Goal: Task Accomplishment & Management: Complete application form

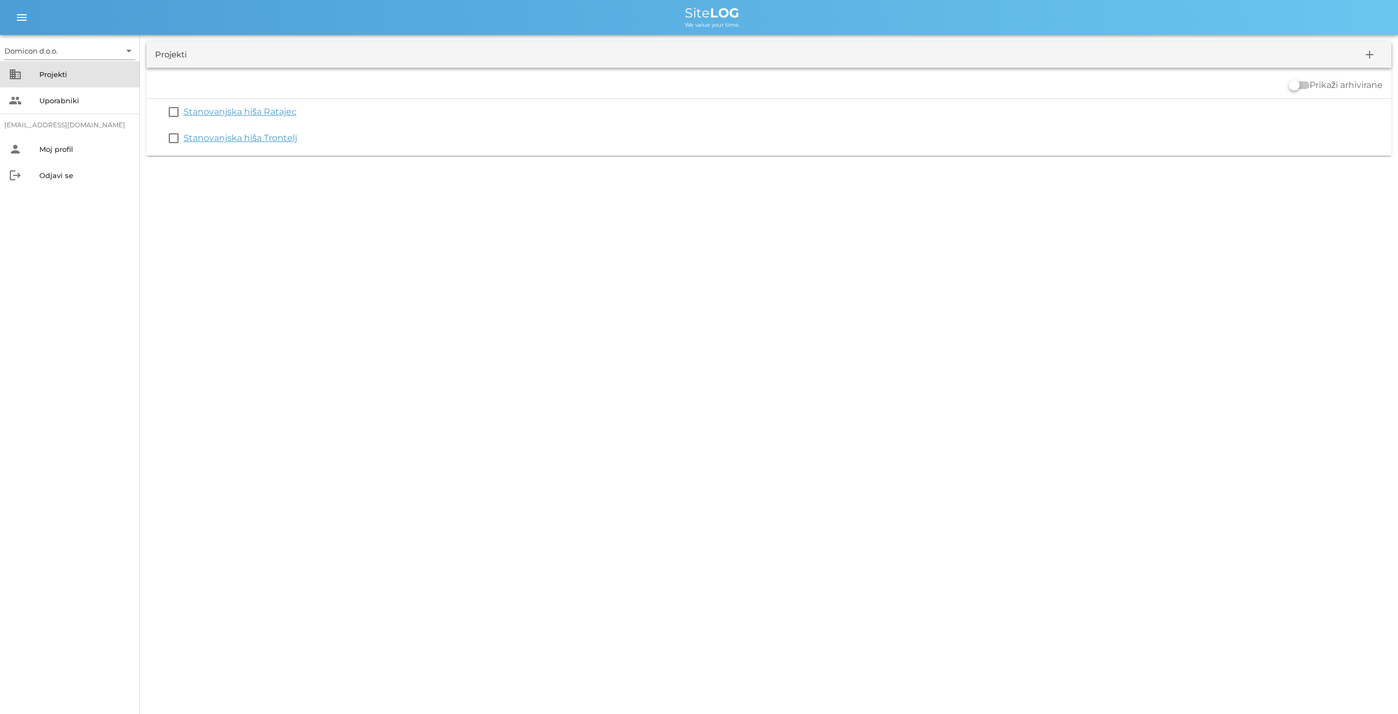
click at [59, 73] on div "Projekti" at bounding box center [85, 74] width 92 height 9
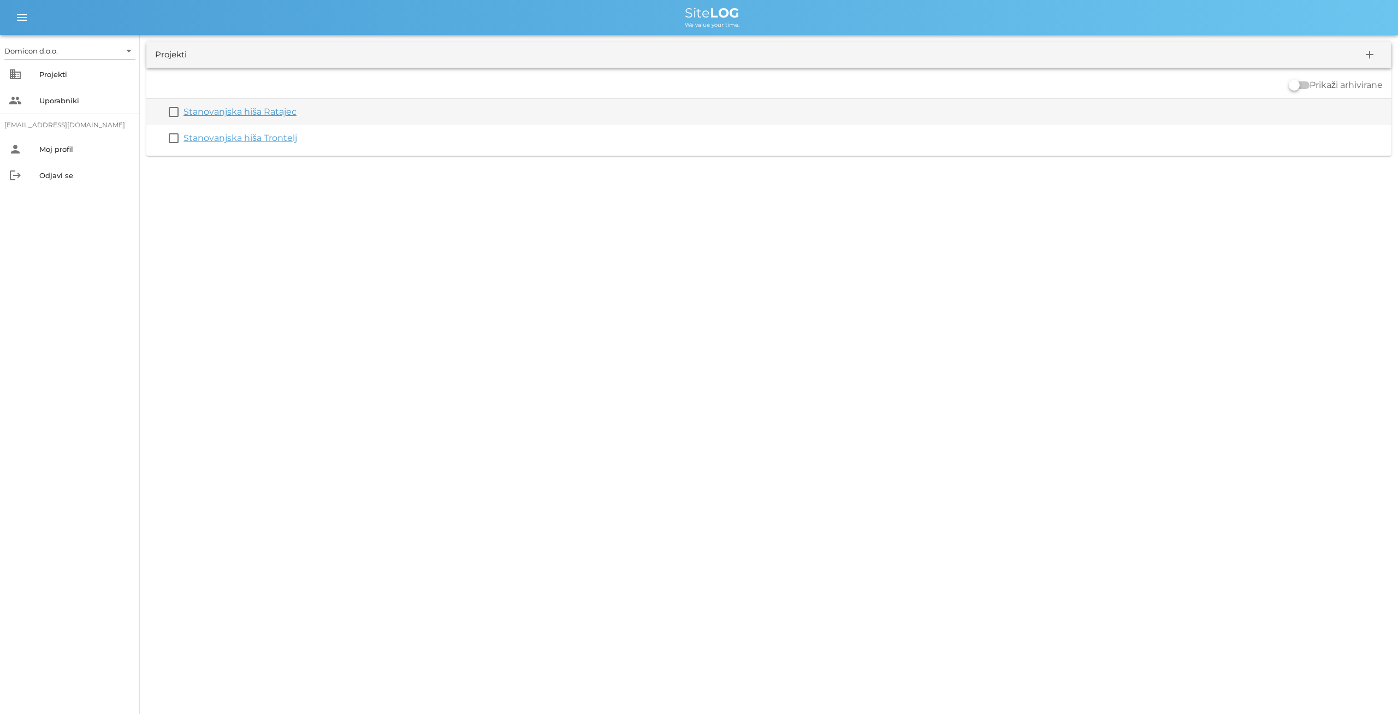
click at [242, 116] on link "Stanovanjska hiša Ratajec" at bounding box center [239, 111] width 113 height 10
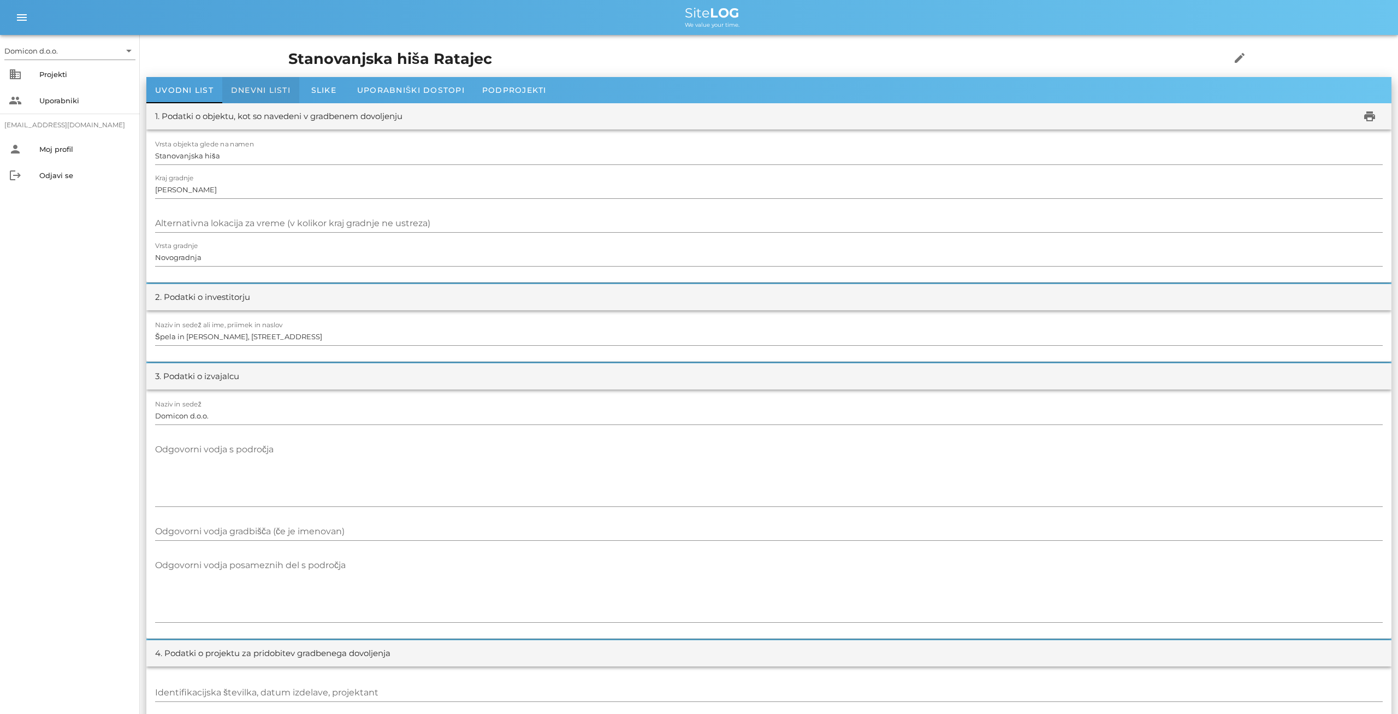
click at [275, 92] on span "Dnevni listi" at bounding box center [261, 90] width 60 height 10
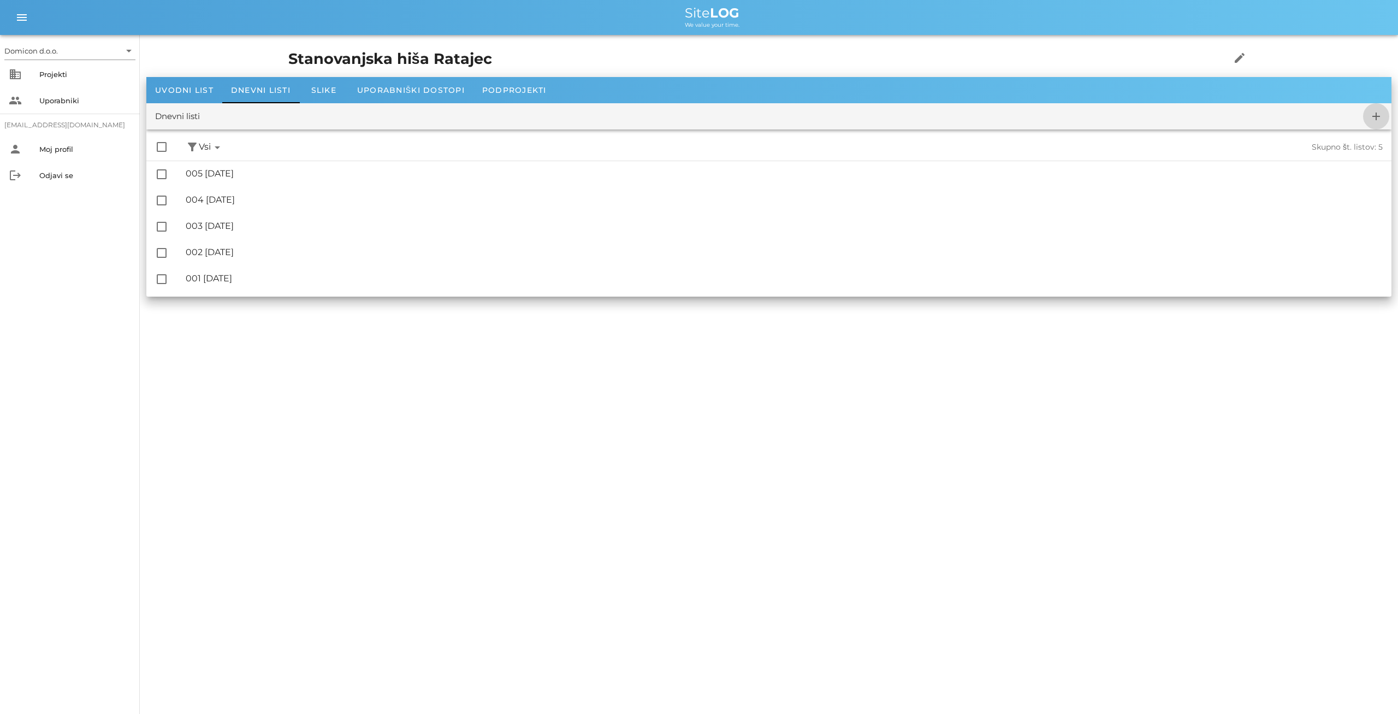
click at [1375, 114] on icon "add" at bounding box center [1375, 116] width 13 height 13
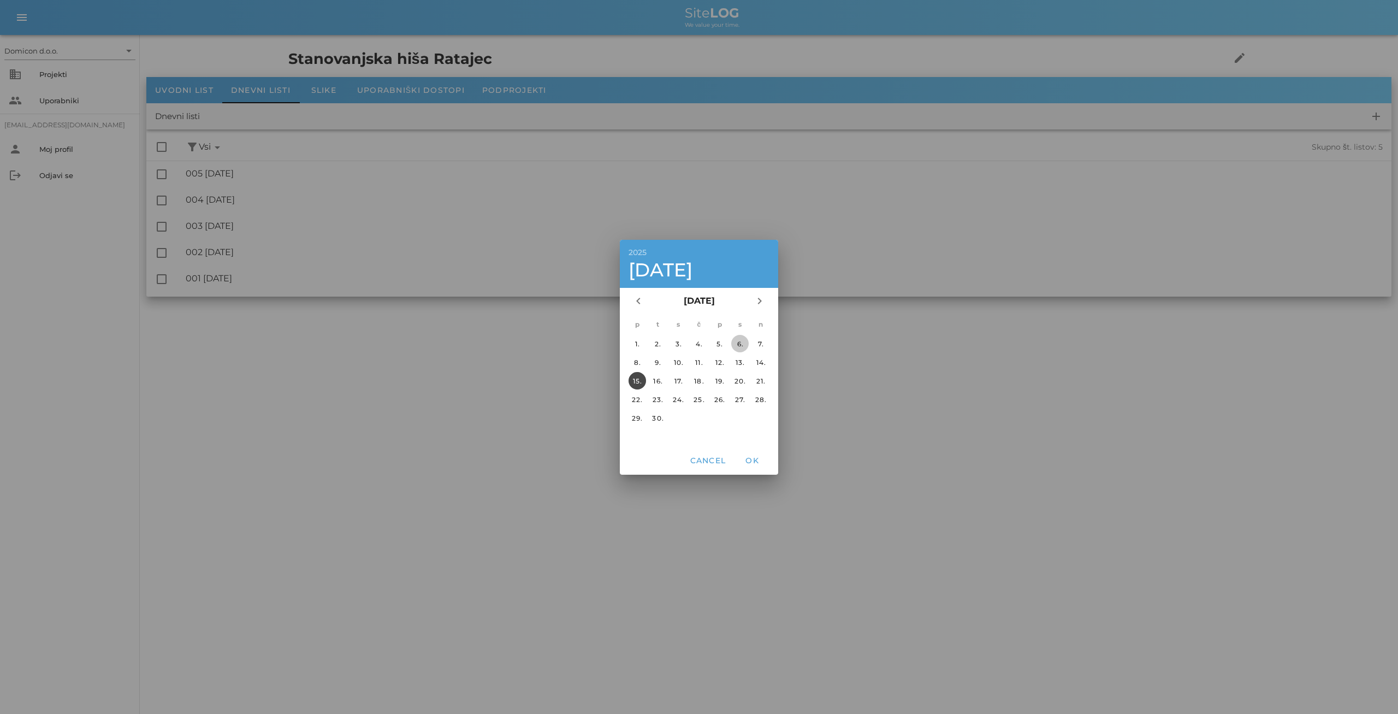
click at [740, 346] on div "6." at bounding box center [739, 343] width 17 height 8
click at [741, 363] on div "13." at bounding box center [739, 362] width 17 height 8
click at [755, 463] on span "OK" at bounding box center [752, 460] width 26 height 10
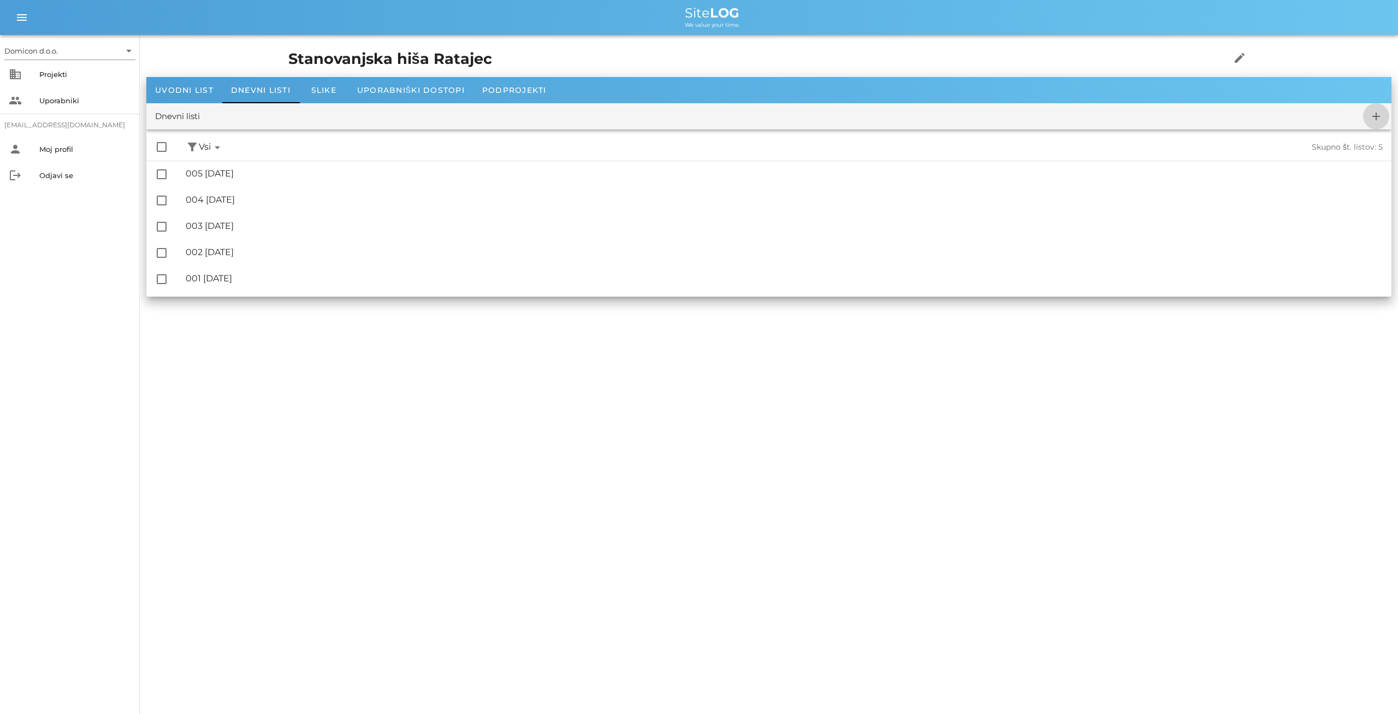
checkbox input "false"
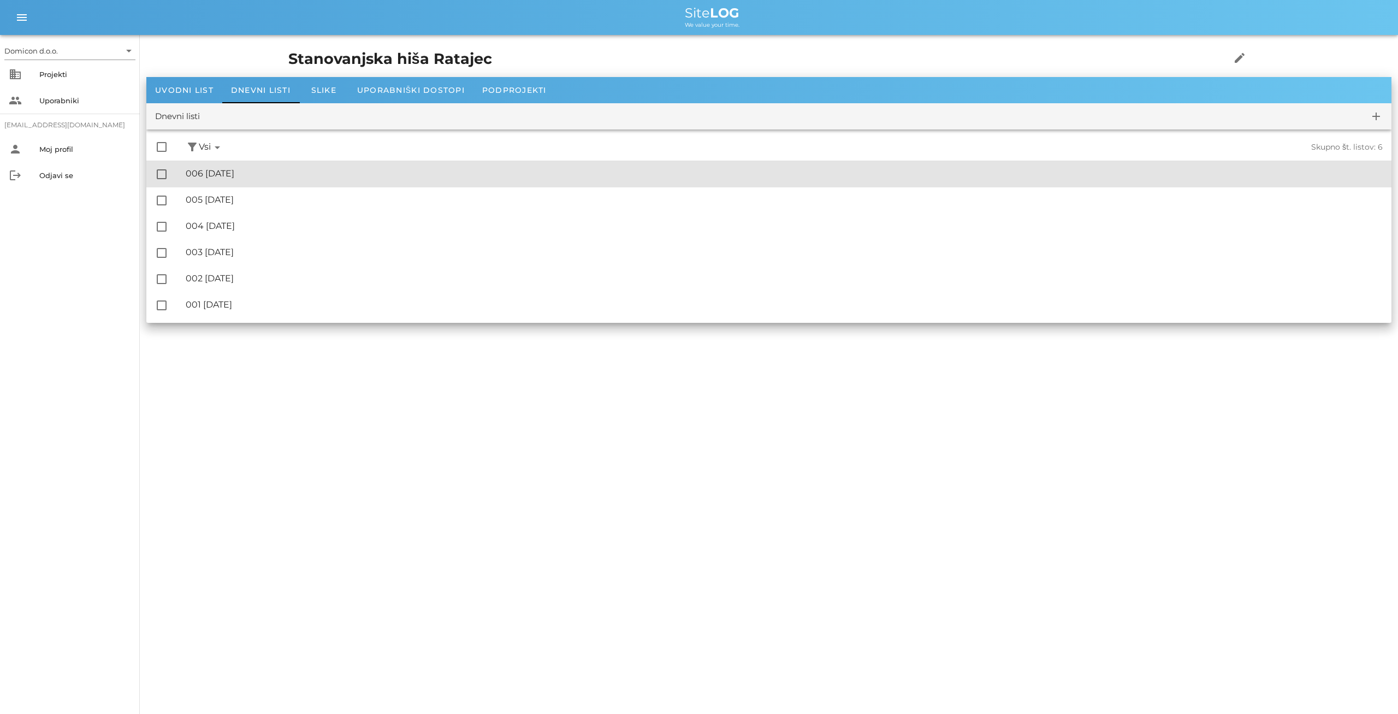
click at [259, 170] on div "🔏 006 [DATE]" at bounding box center [784, 173] width 1197 height 10
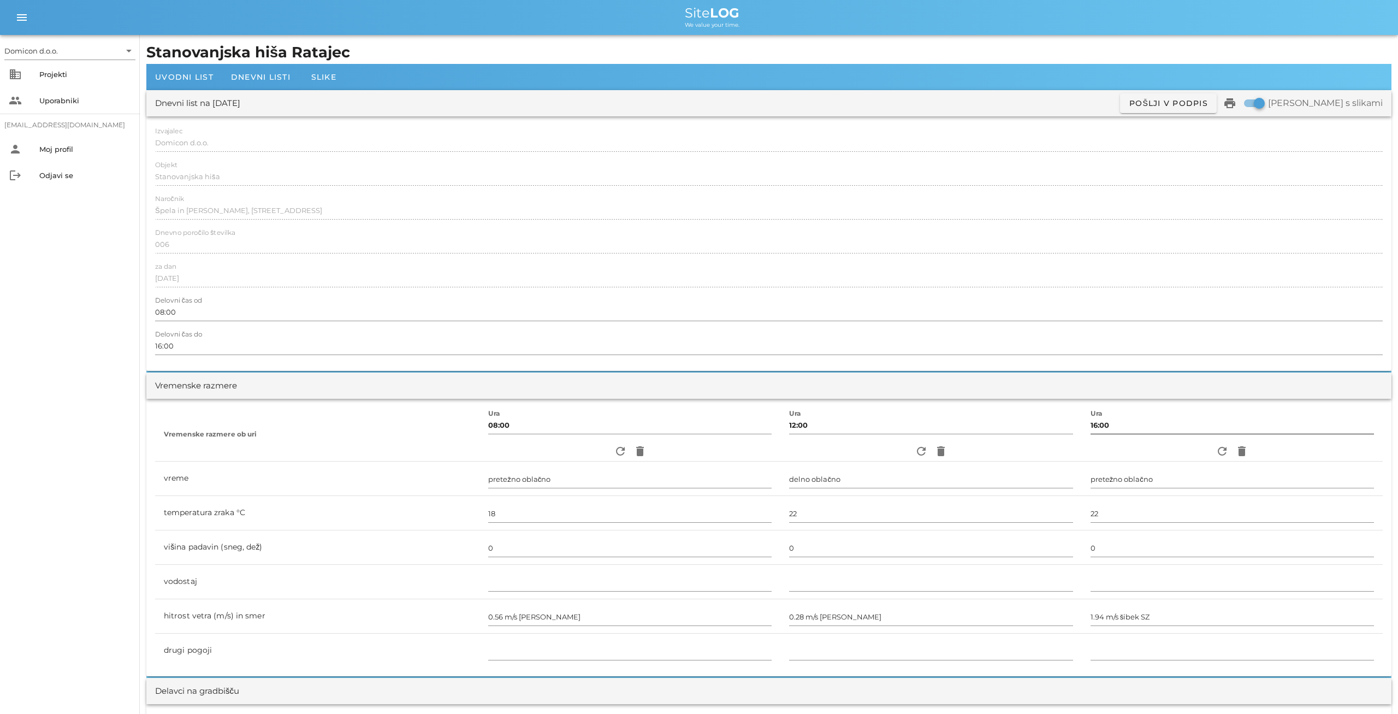
click at [1090, 425] on input "16:00" at bounding box center [1231, 424] width 283 height 17
type input "14"
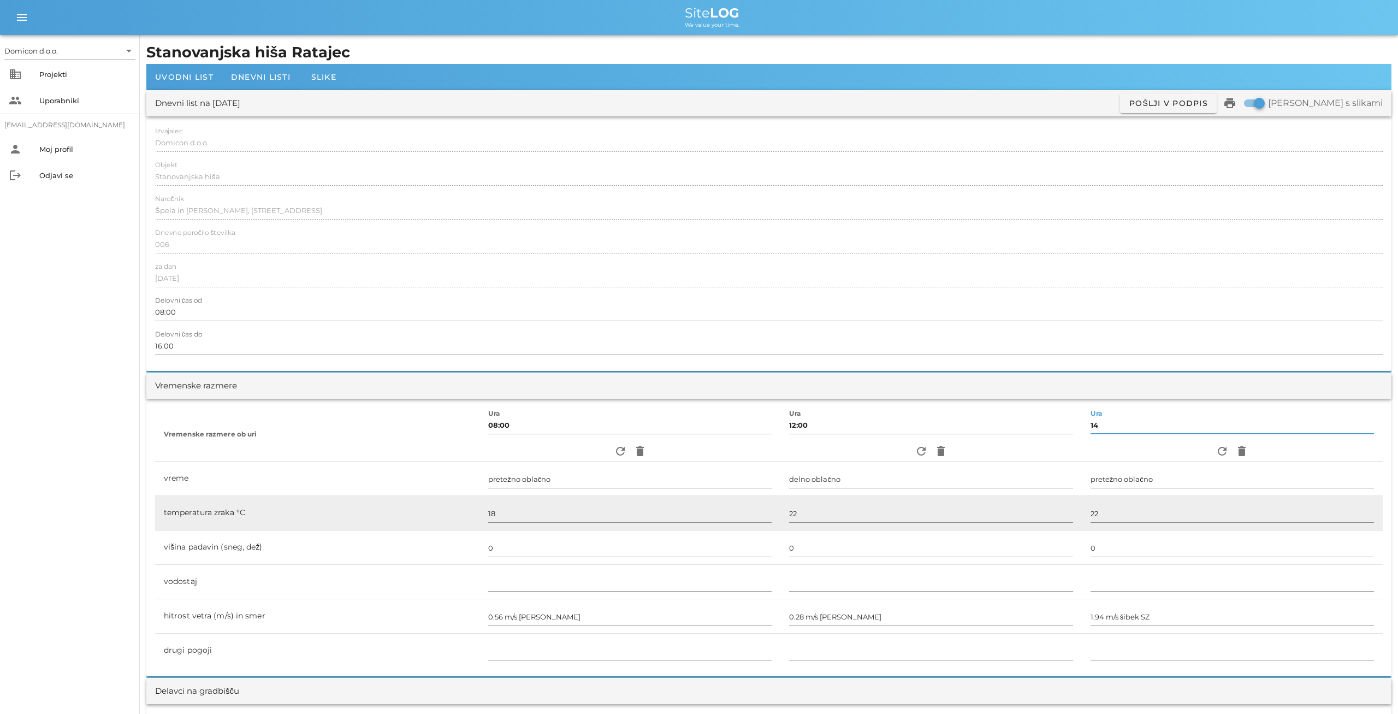
click at [1095, 418] on input "14" at bounding box center [1231, 424] width 283 height 17
type input "14:00"
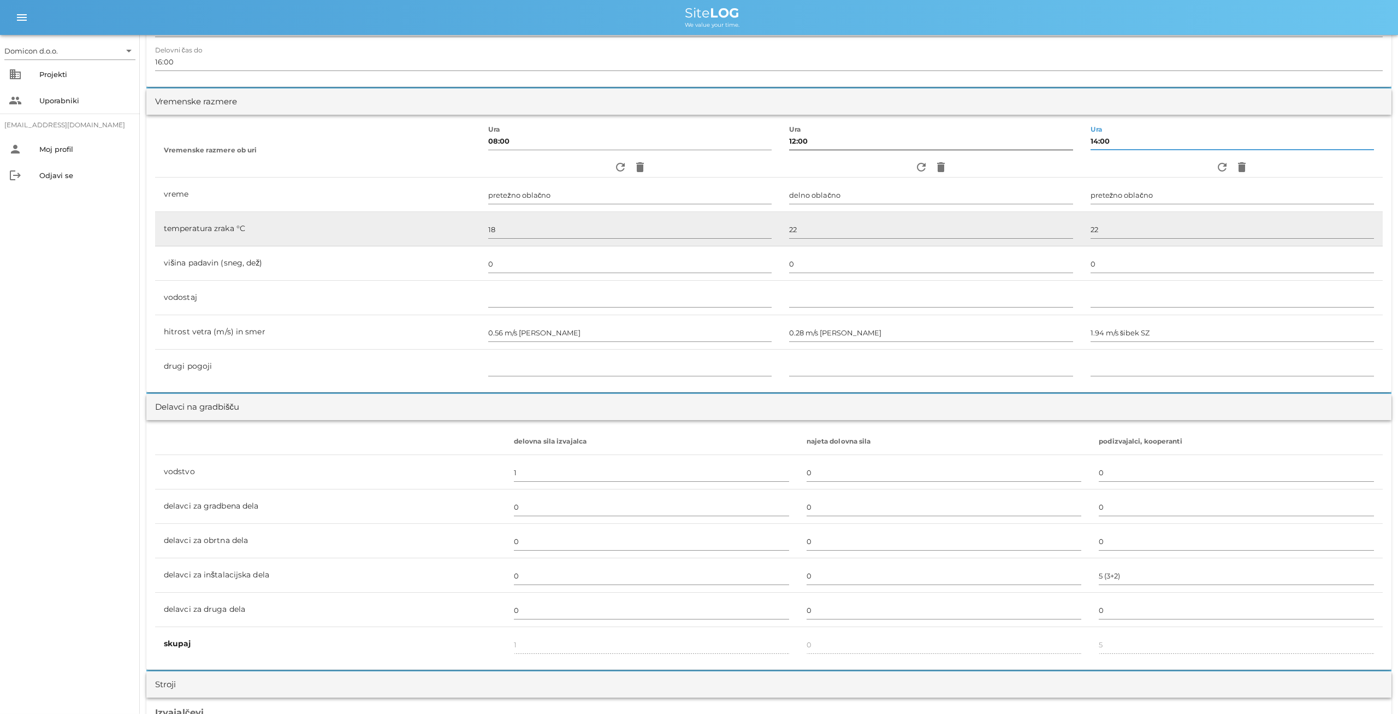
scroll to position [341, 0]
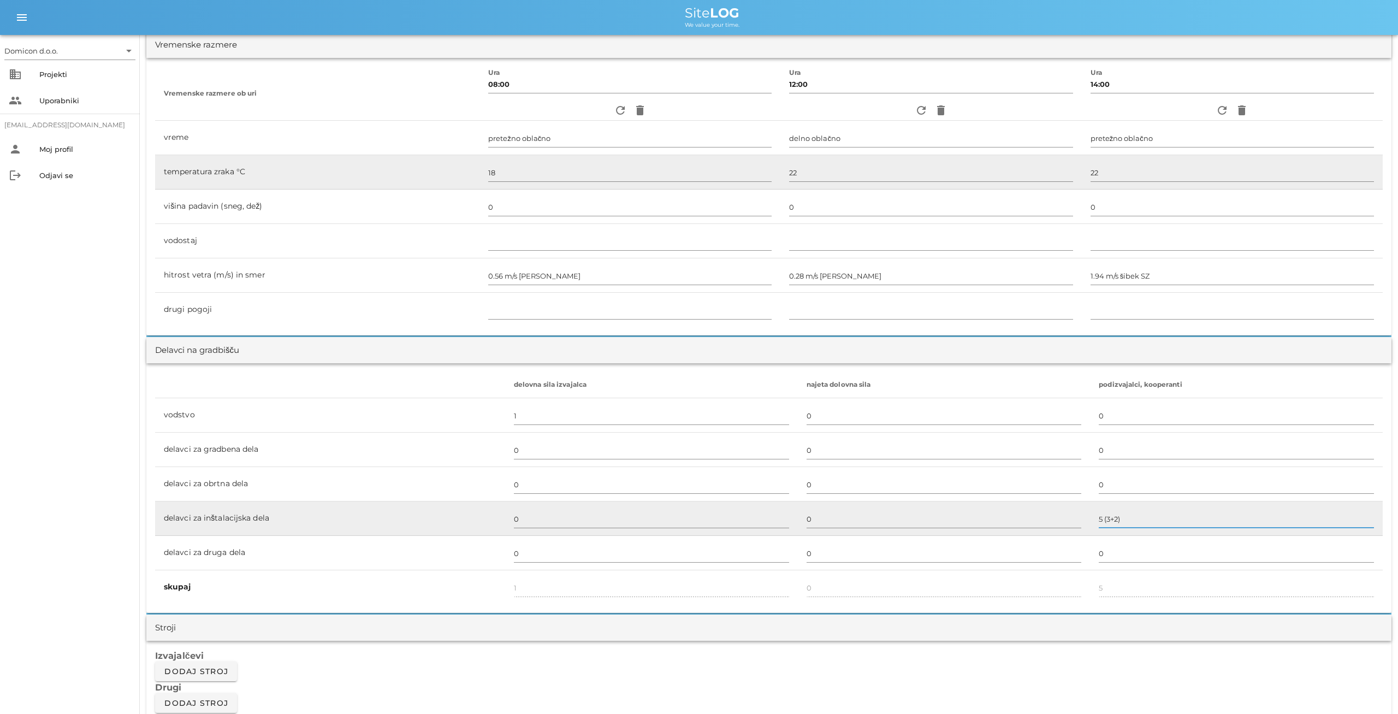
drag, startPoint x: 1119, startPoint y: 516, endPoint x: 1082, endPoint y: 517, distance: 37.7
click at [1098, 517] on input "5 (3+2)" at bounding box center [1235, 518] width 275 height 17
drag, startPoint x: 1119, startPoint y: 516, endPoint x: 1085, endPoint y: 516, distance: 33.8
click at [1098, 516] on input "5 (3+2)" at bounding box center [1235, 518] width 275 height 17
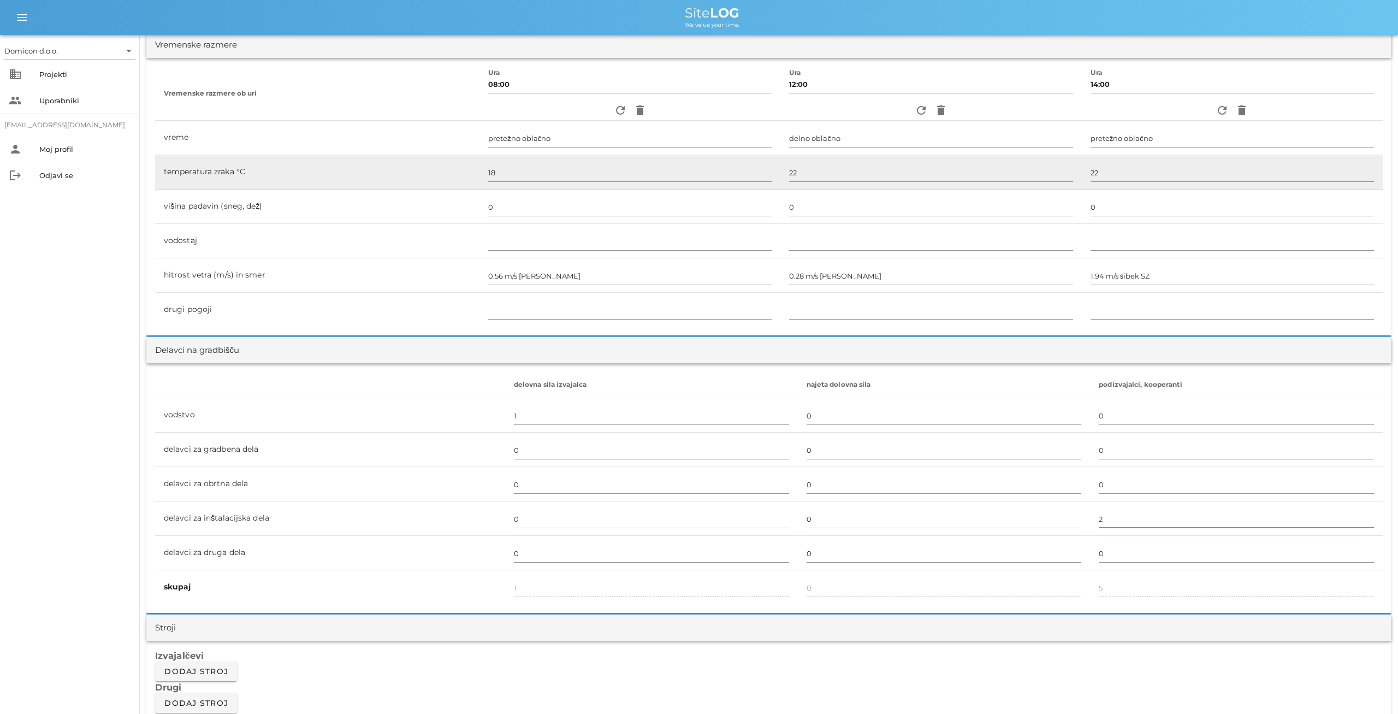
type input "2"
click at [985, 664] on div "Izvajalčevi Dodaj stroj Drugi Dodaj stroj" at bounding box center [768, 680] width 1245 height 81
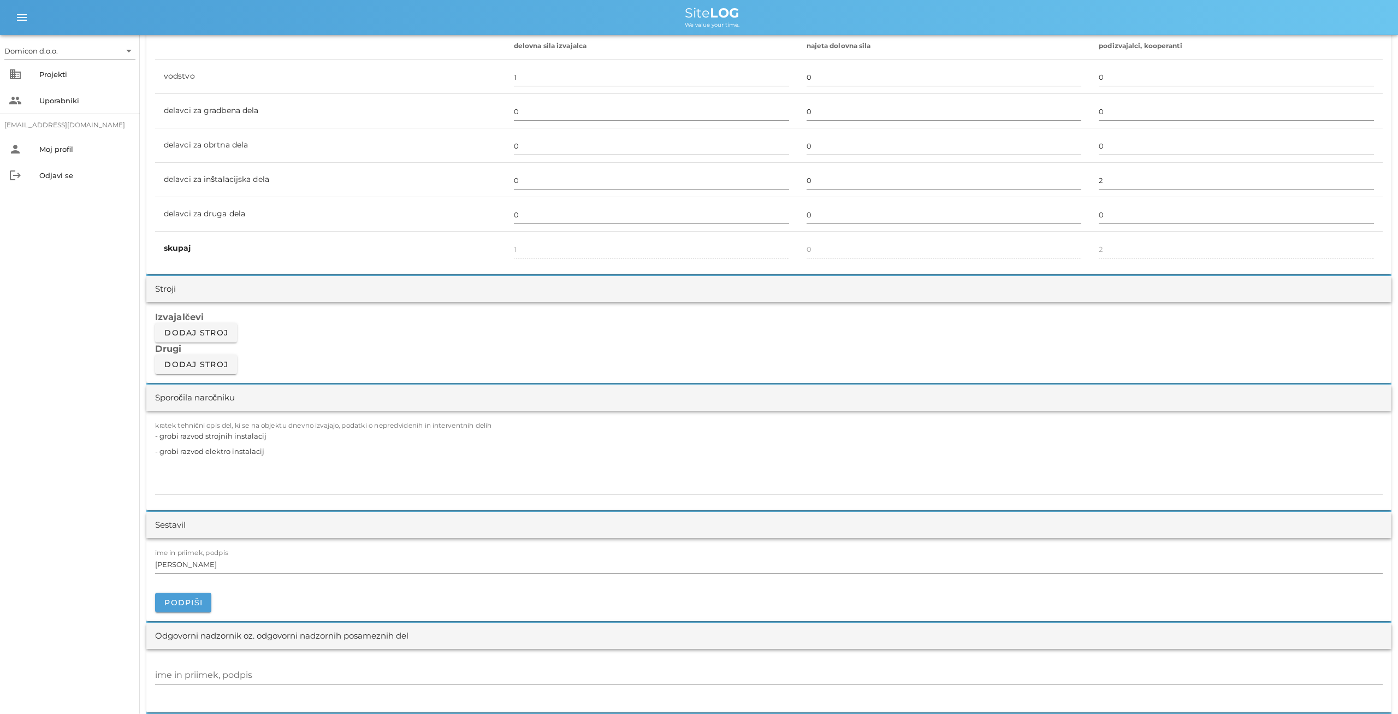
scroll to position [681, 0]
drag, startPoint x: 270, startPoint y: 436, endPoint x: 137, endPoint y: 434, distance: 132.7
click at [155, 434] on textarea "- grobi razvod strojnih instalacij - grobi razvod elektro instalacij" at bounding box center [768, 459] width 1227 height 66
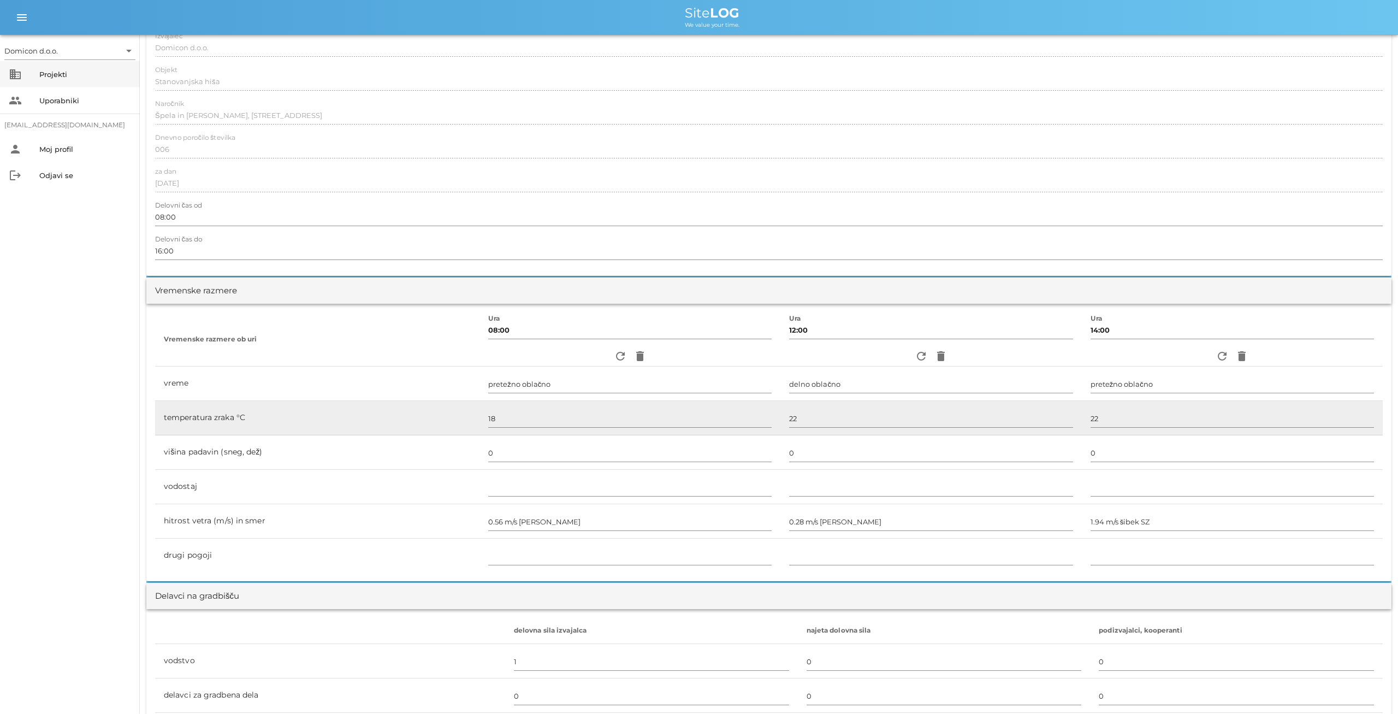
scroll to position [0, 0]
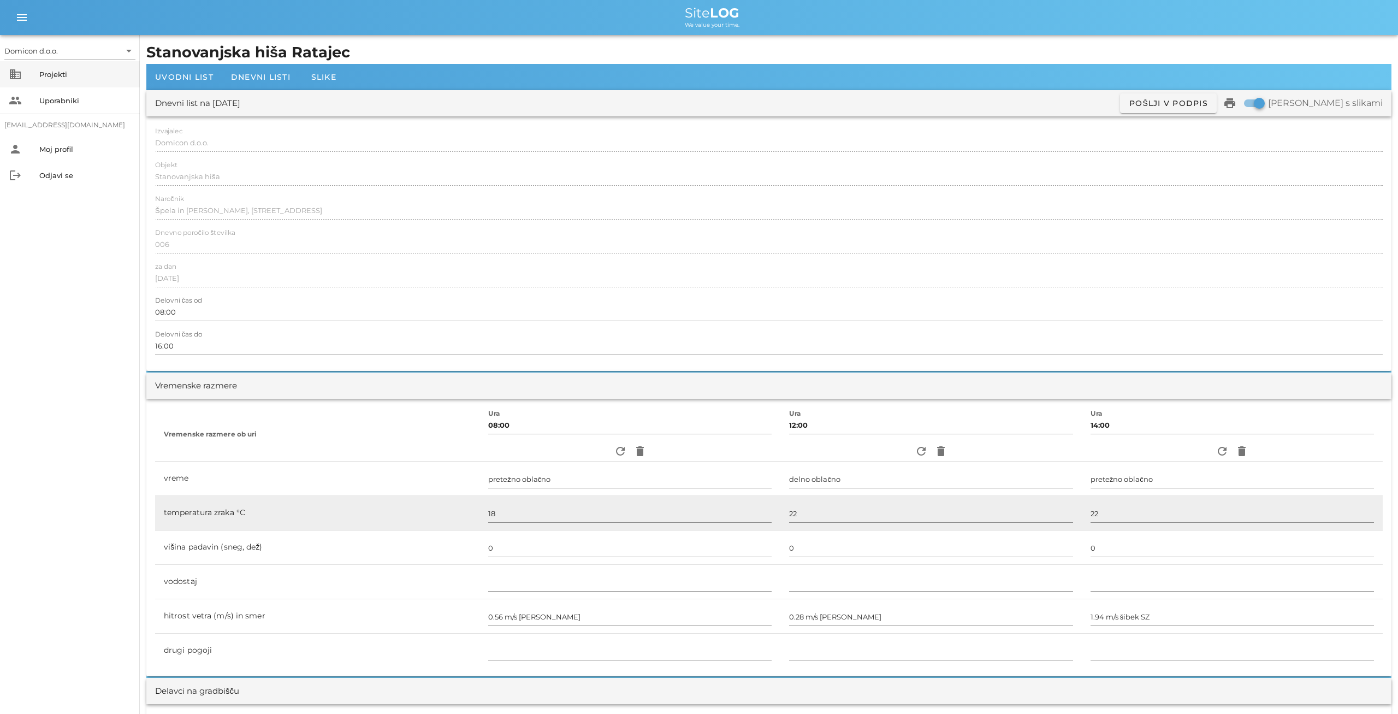
type textarea "- grobi razvod elektro instalacij"
click at [64, 73] on div "Projekti" at bounding box center [85, 74] width 92 height 9
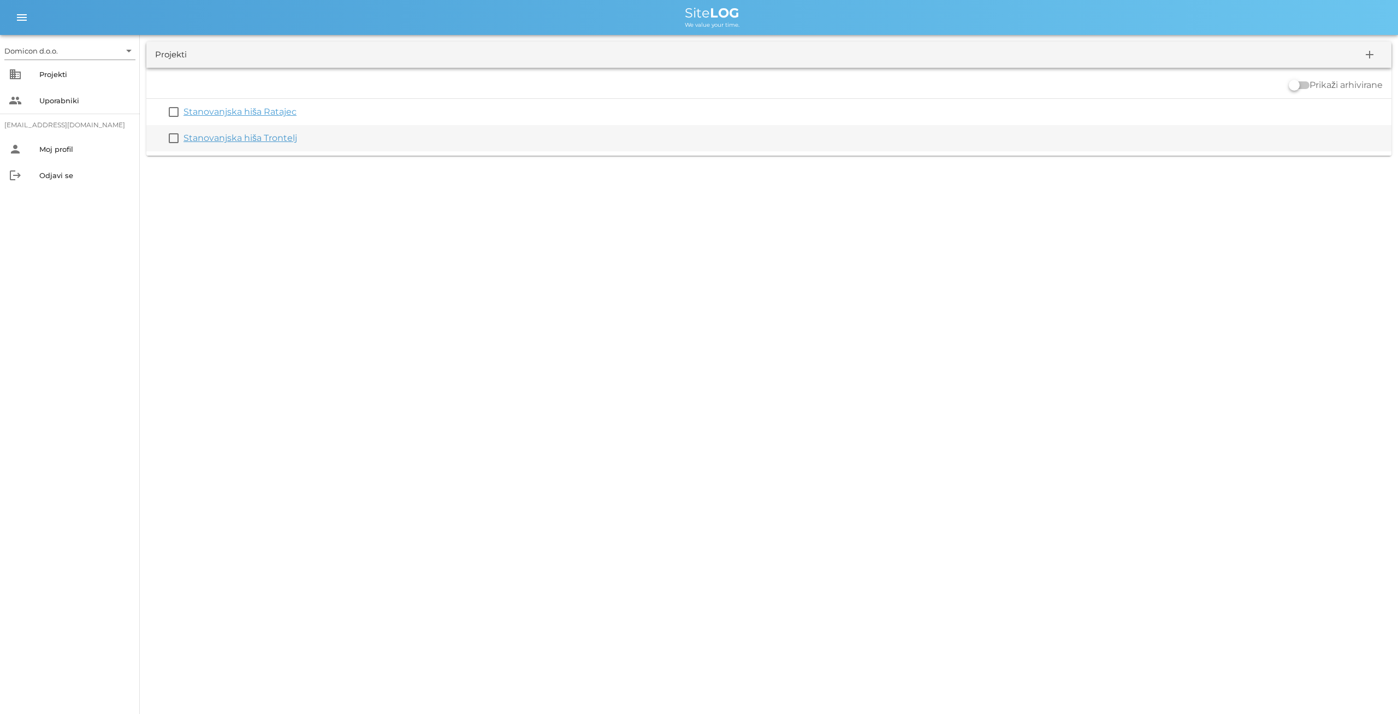
click at [242, 142] on link "Stanovanjska hiša Trontelj" at bounding box center [240, 138] width 114 height 10
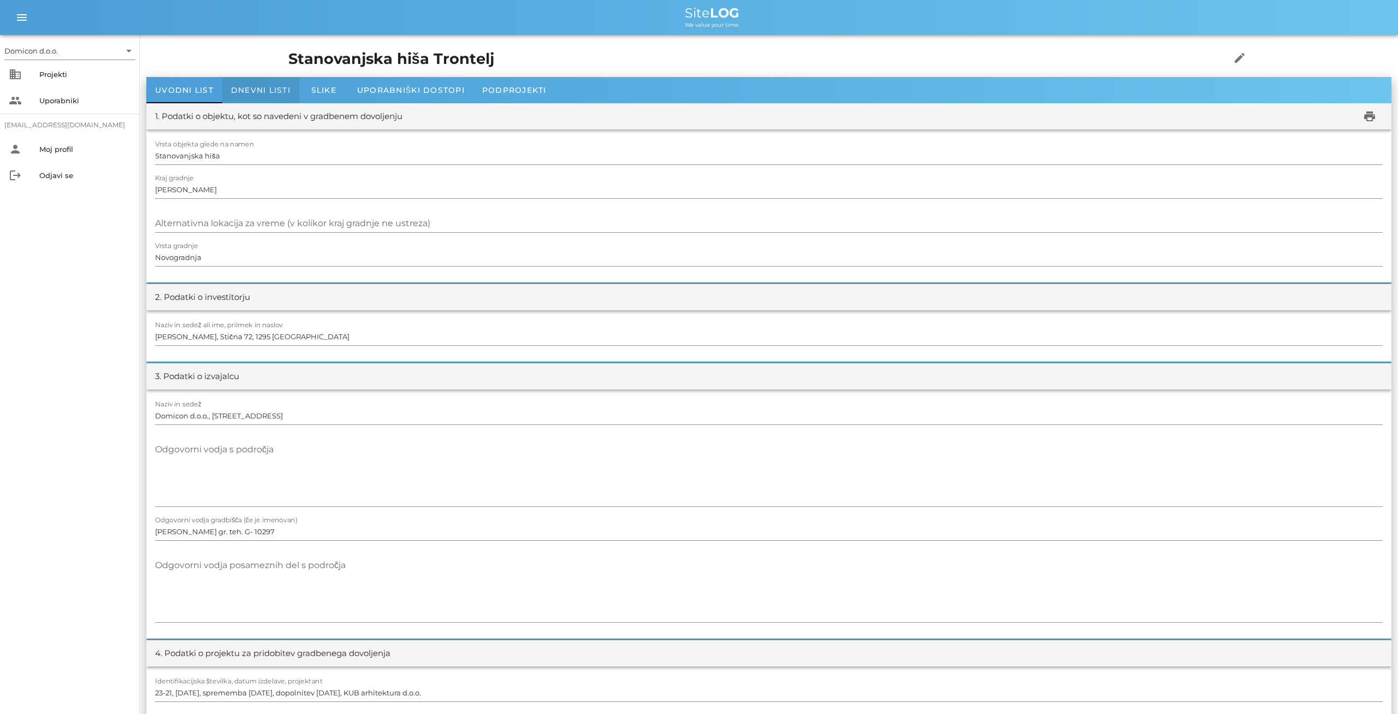
click at [264, 88] on span "Dnevni listi" at bounding box center [261, 90] width 60 height 10
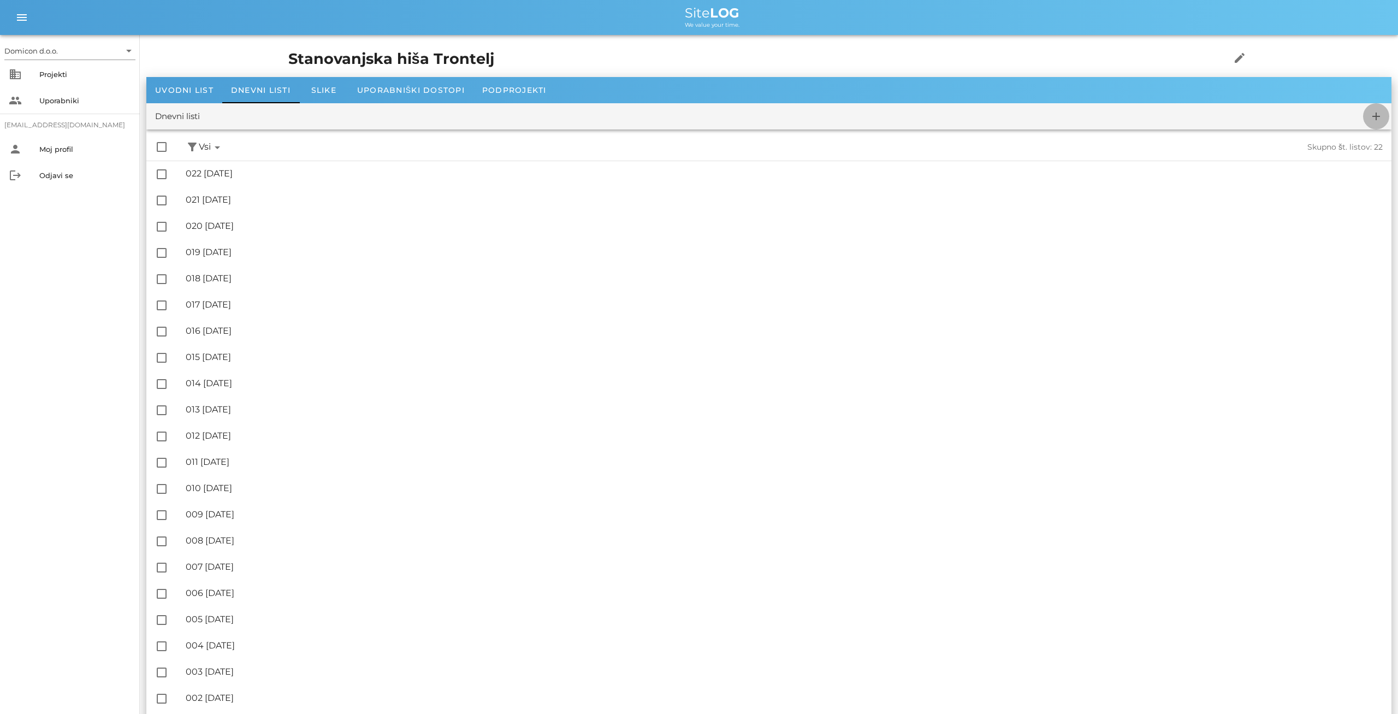
click at [1377, 117] on icon "add" at bounding box center [1375, 116] width 13 height 13
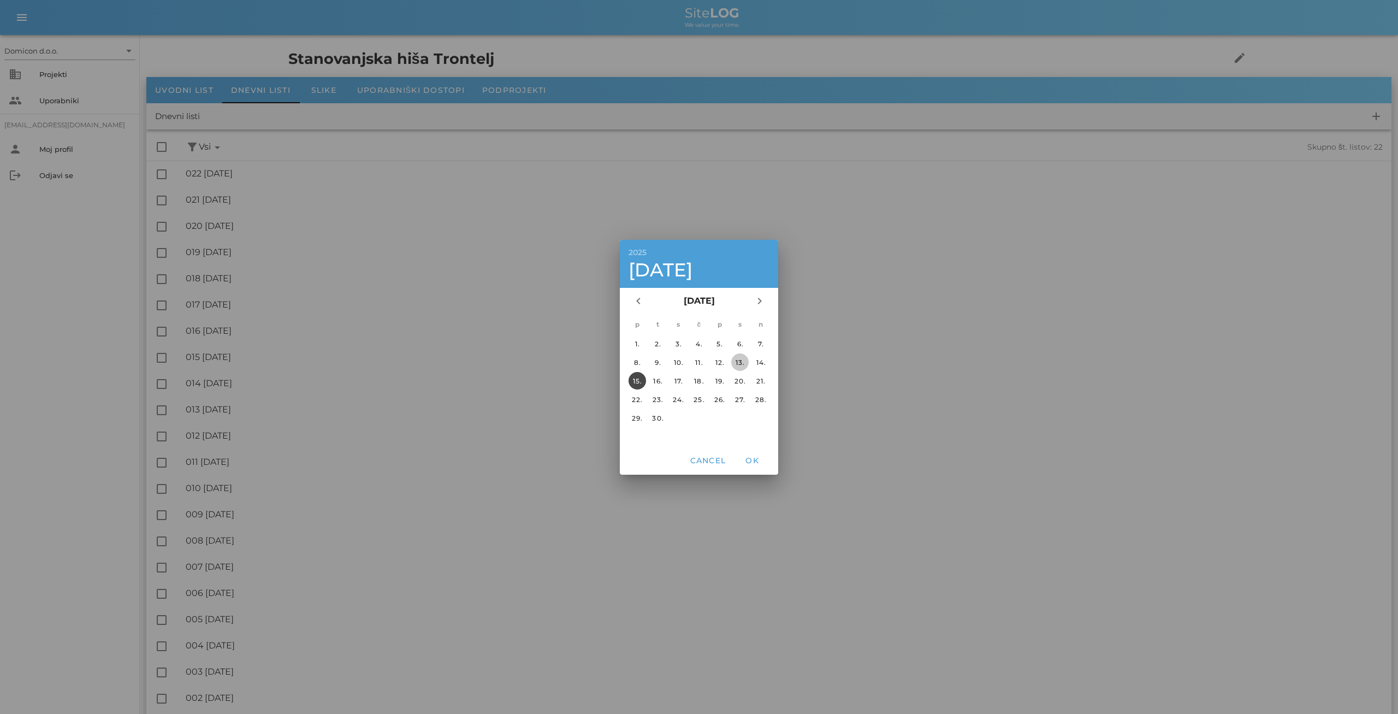
click at [740, 361] on div "13." at bounding box center [739, 362] width 17 height 8
click at [756, 456] on span "OK" at bounding box center [752, 460] width 26 height 10
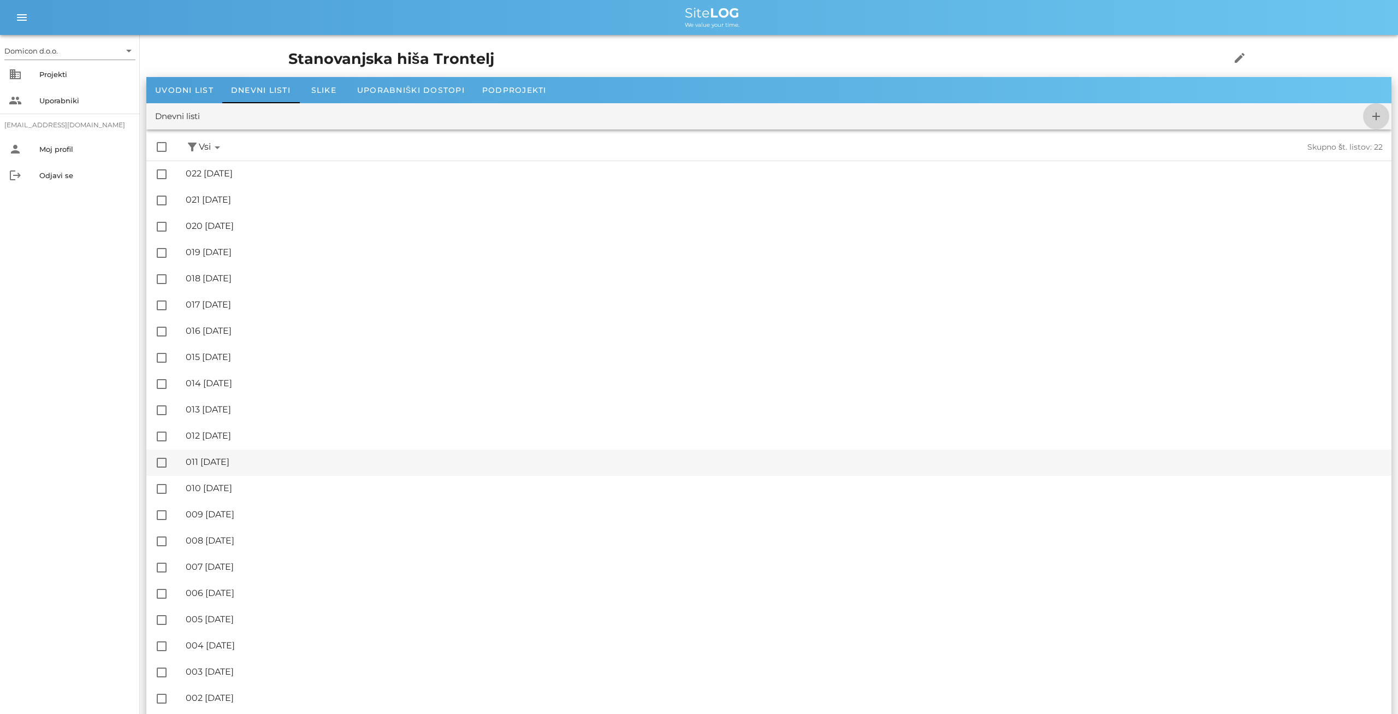
checkbox input "false"
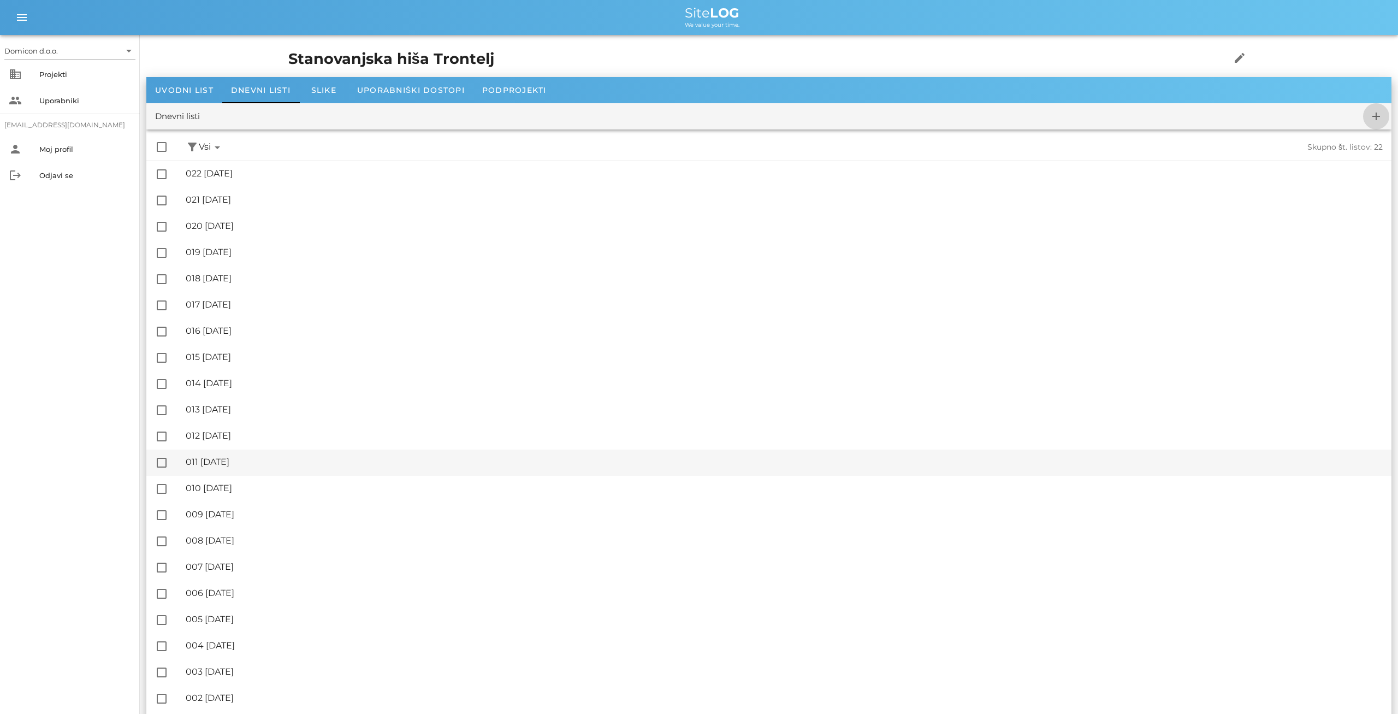
checkbox input "false"
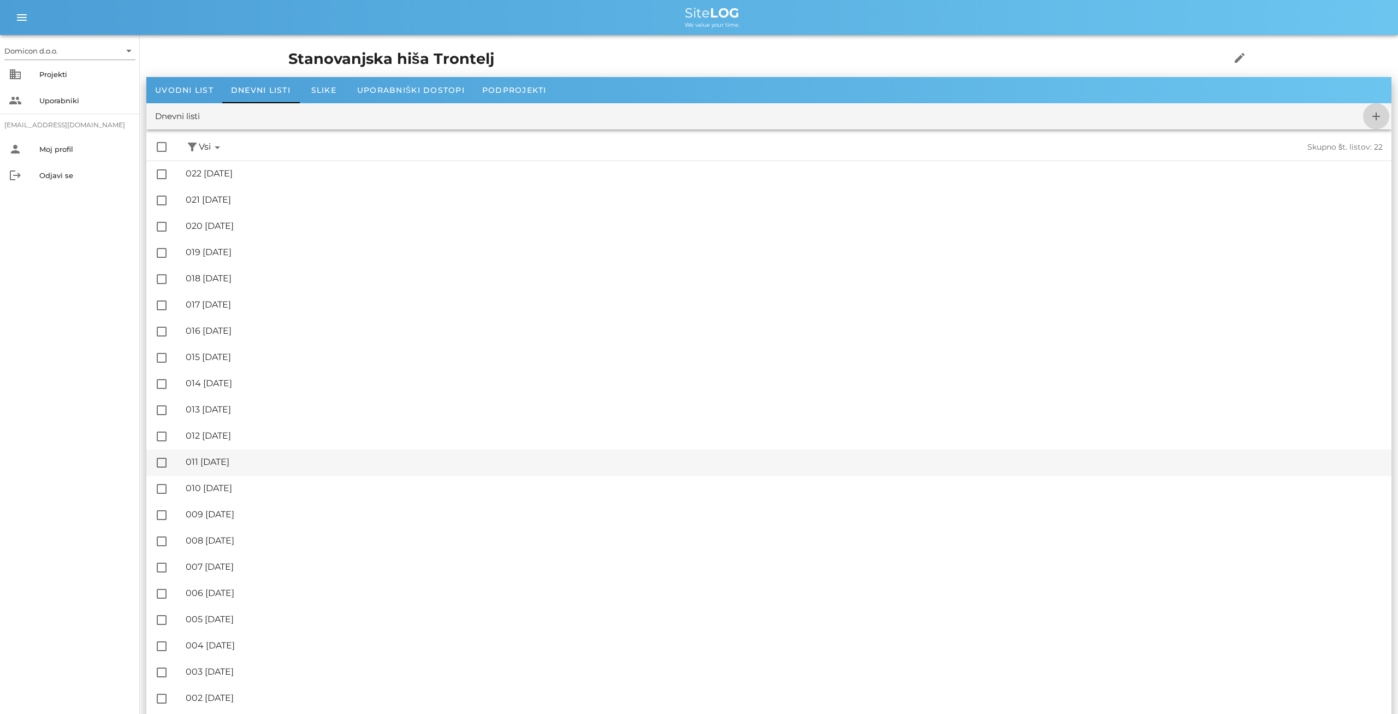
checkbox input "false"
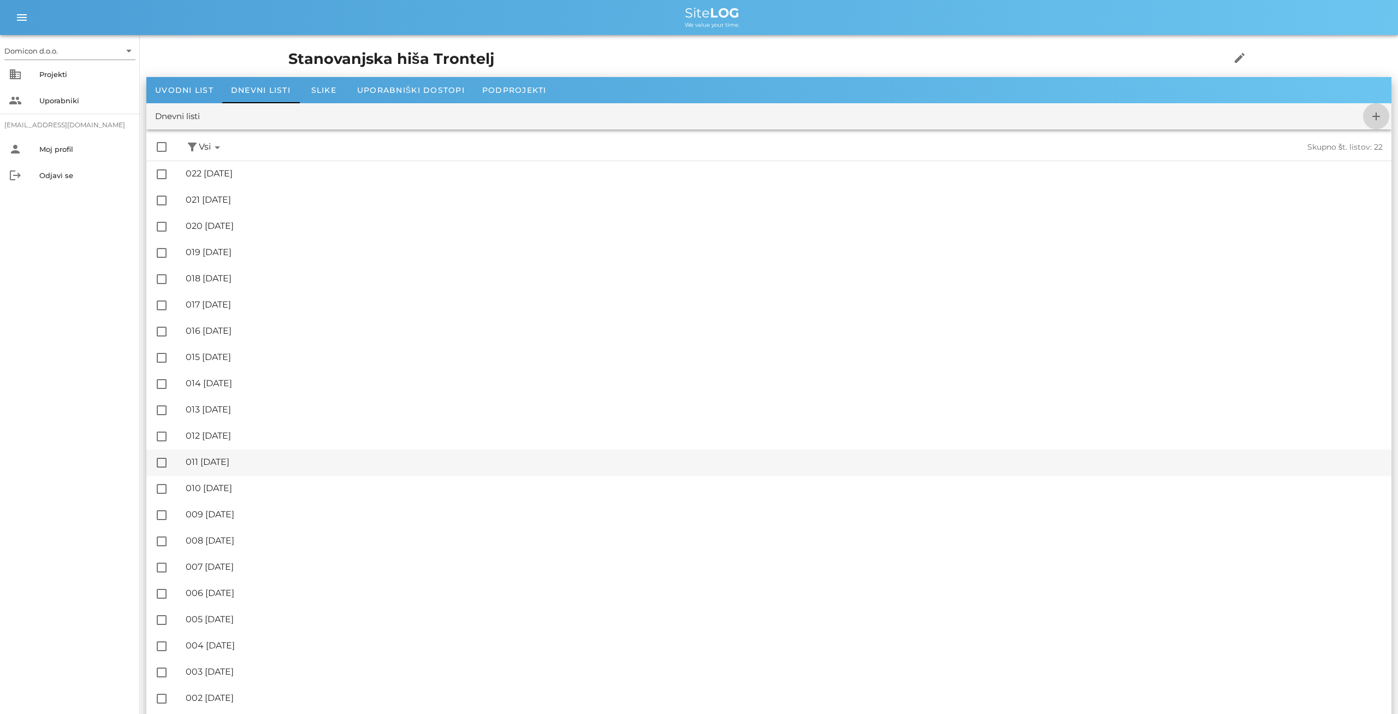
checkbox input "false"
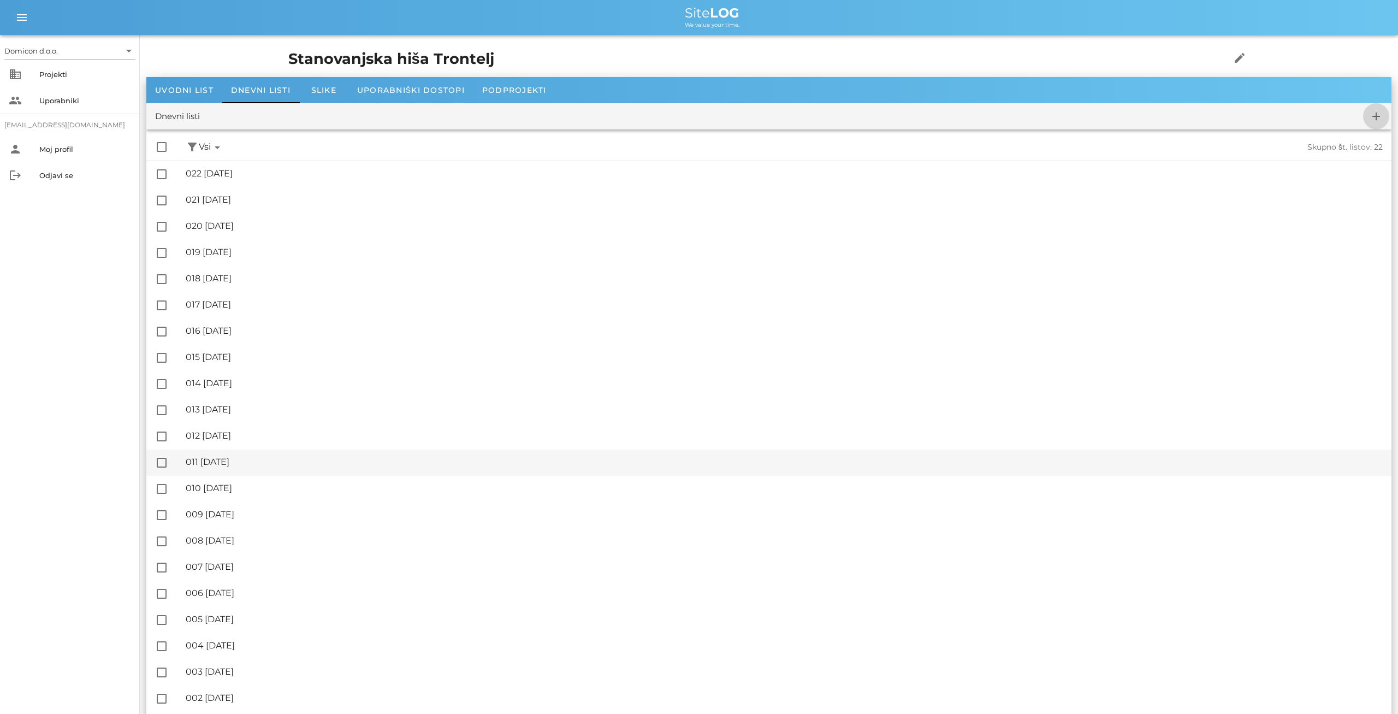
checkbox input "false"
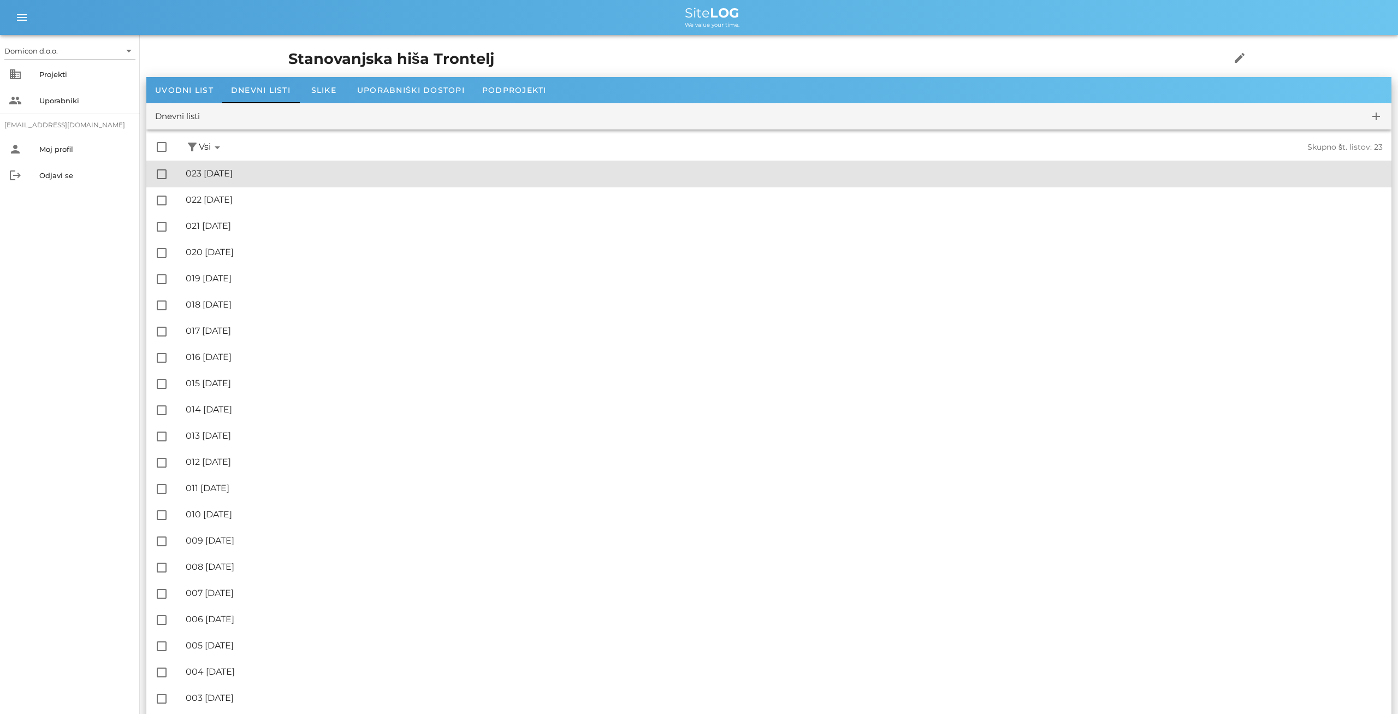
click at [246, 173] on div "🔏 023 [DATE]" at bounding box center [784, 173] width 1197 height 10
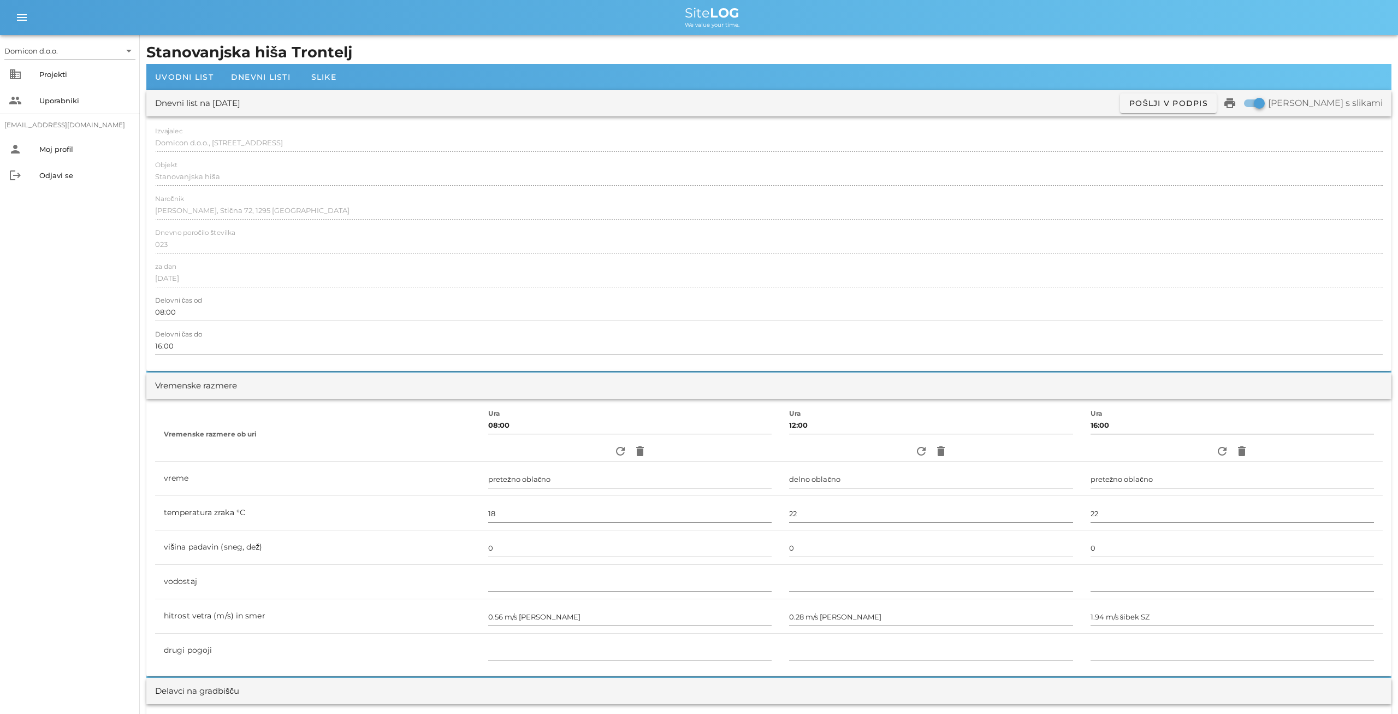
click at [1090, 423] on input "16:00" at bounding box center [1231, 424] width 283 height 17
type input "12:00"
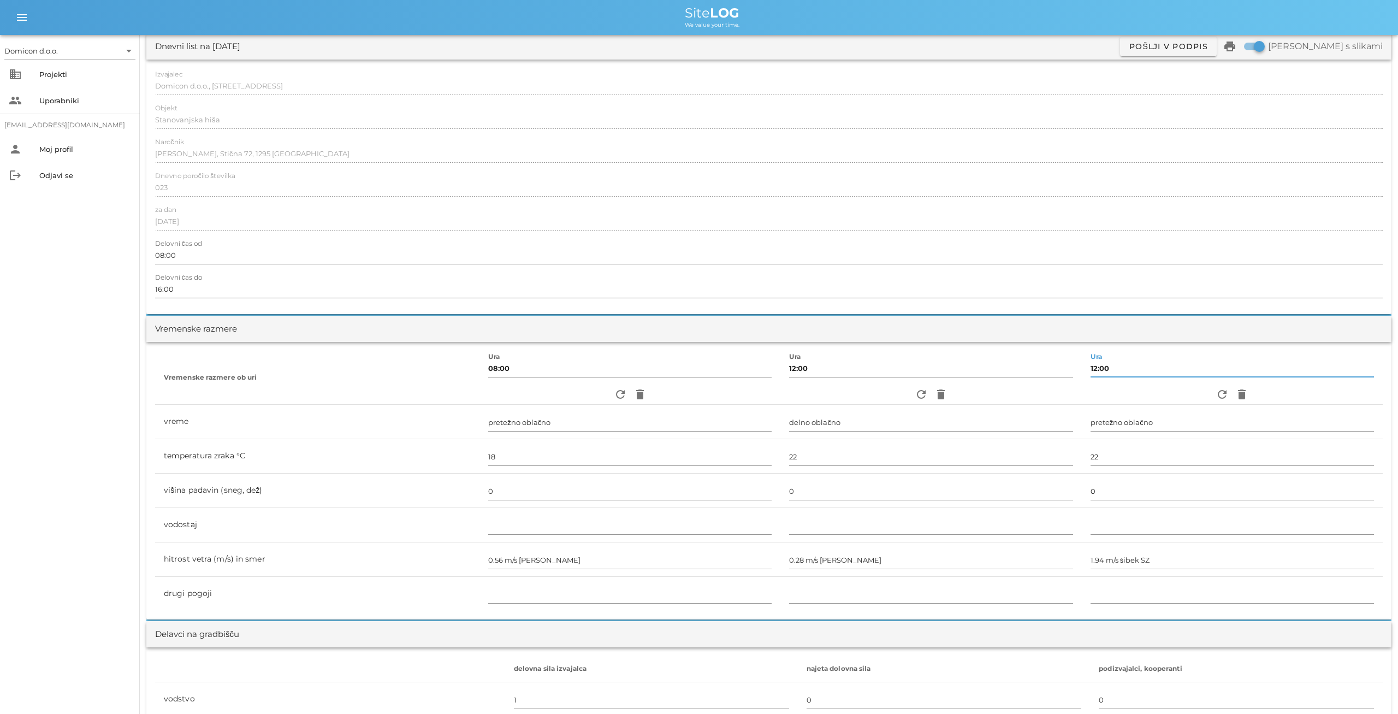
click at [163, 291] on input "16:00" at bounding box center [768, 288] width 1227 height 17
click at [162, 291] on input "16:00" at bounding box center [768, 288] width 1227 height 17
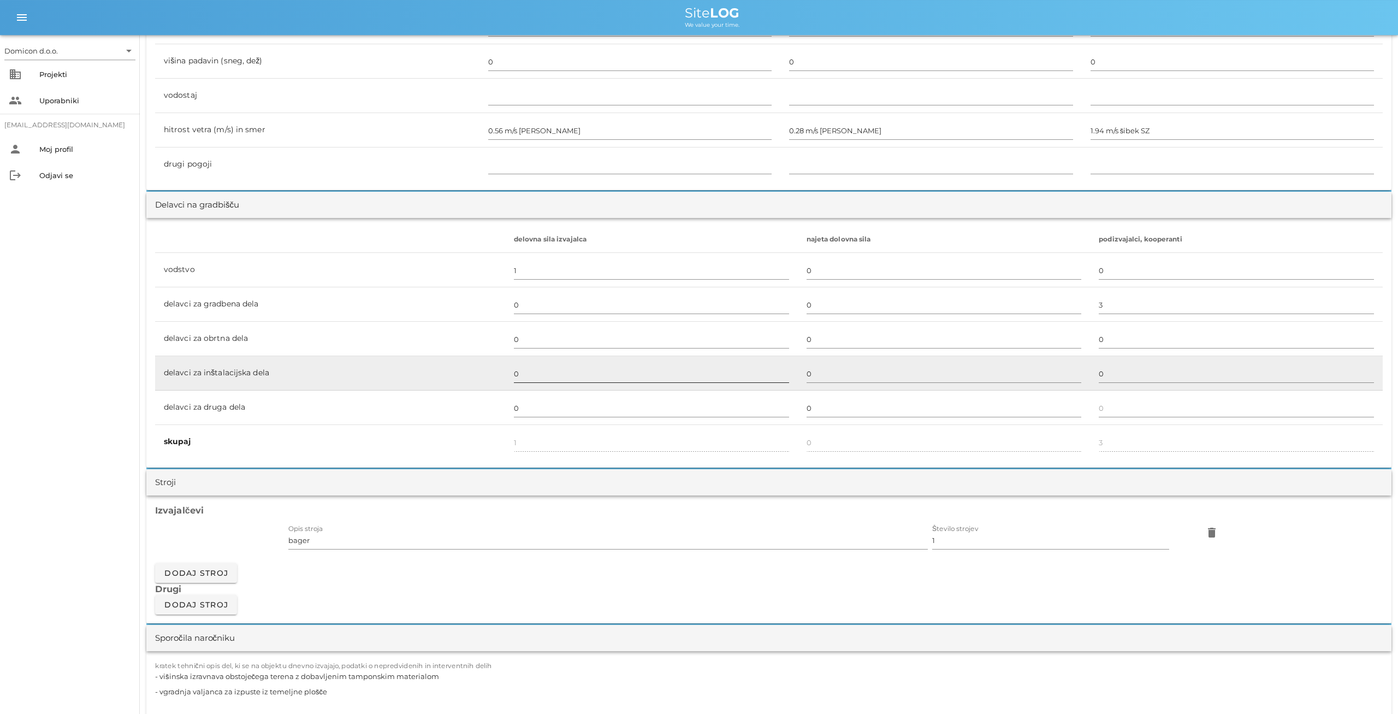
scroll to position [511, 0]
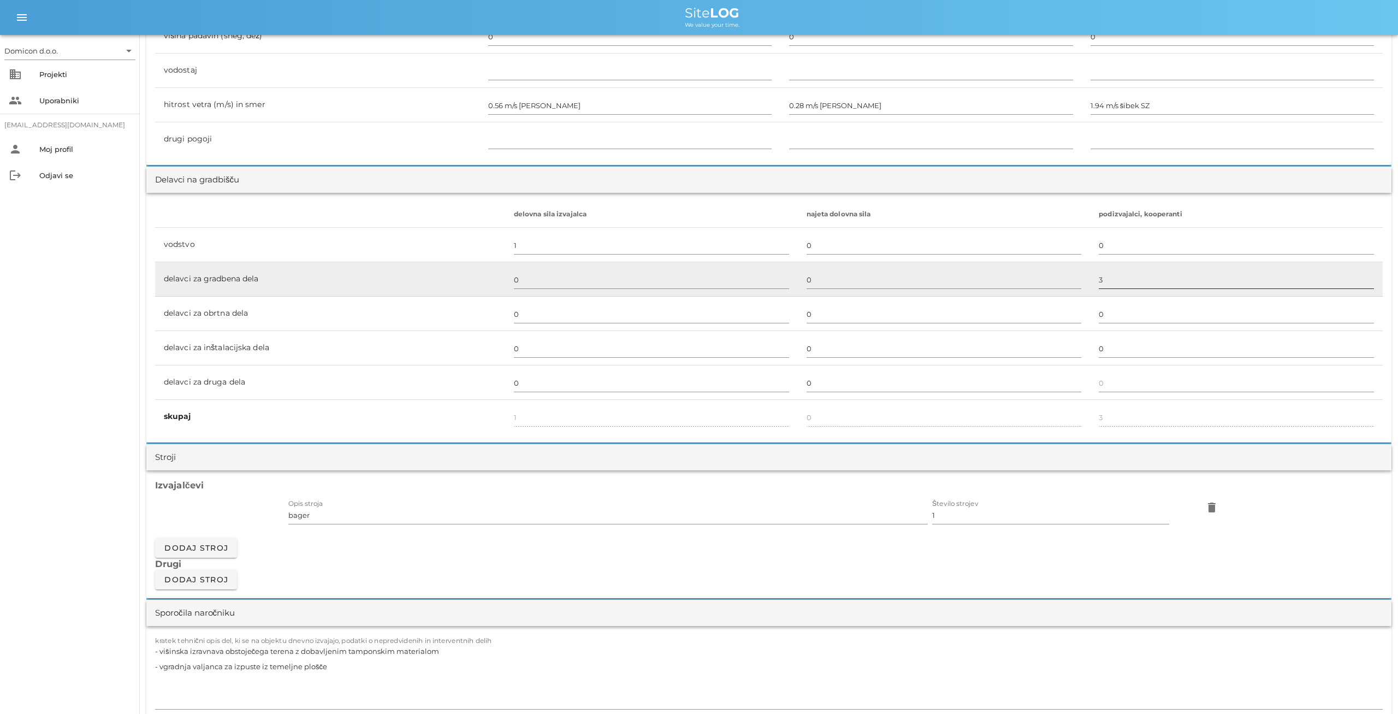
type input "12:00"
click at [1098, 281] on input "3" at bounding box center [1235, 279] width 275 height 17
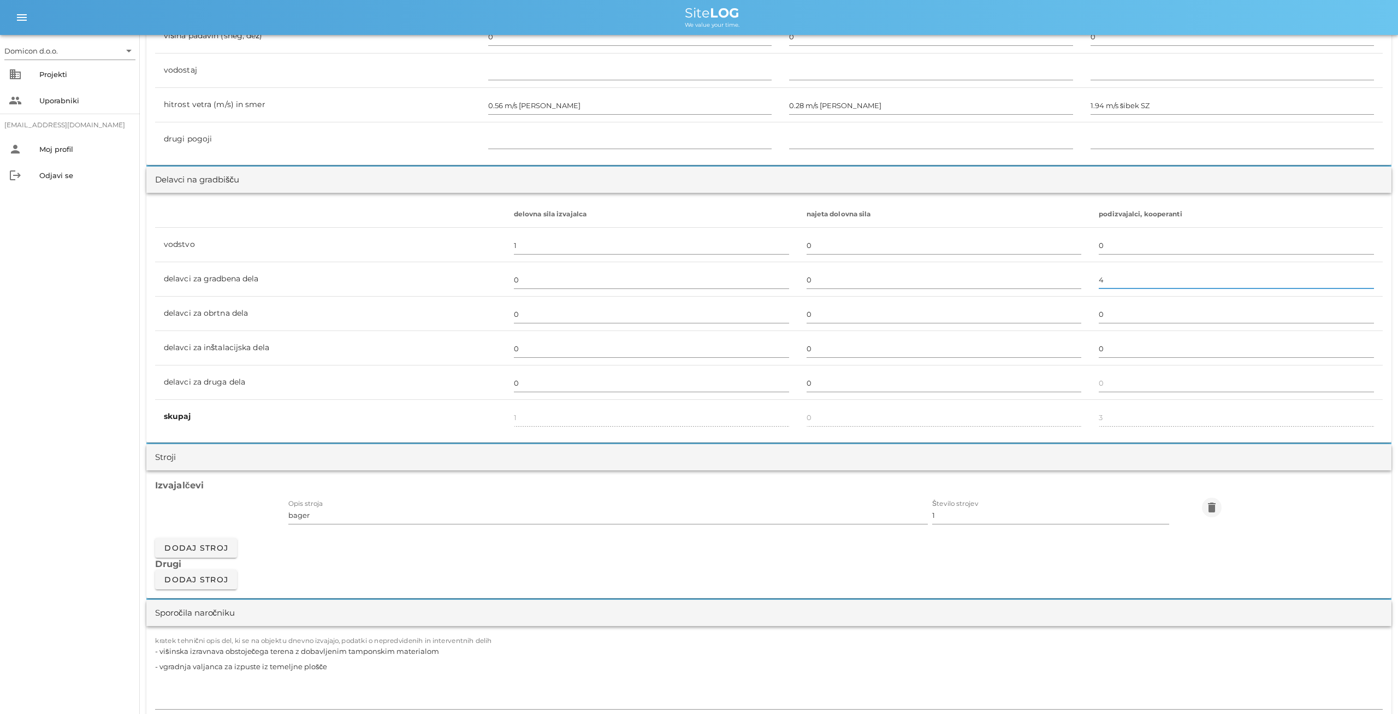
type input "4"
click at [1208, 503] on icon "delete" at bounding box center [1211, 507] width 13 height 13
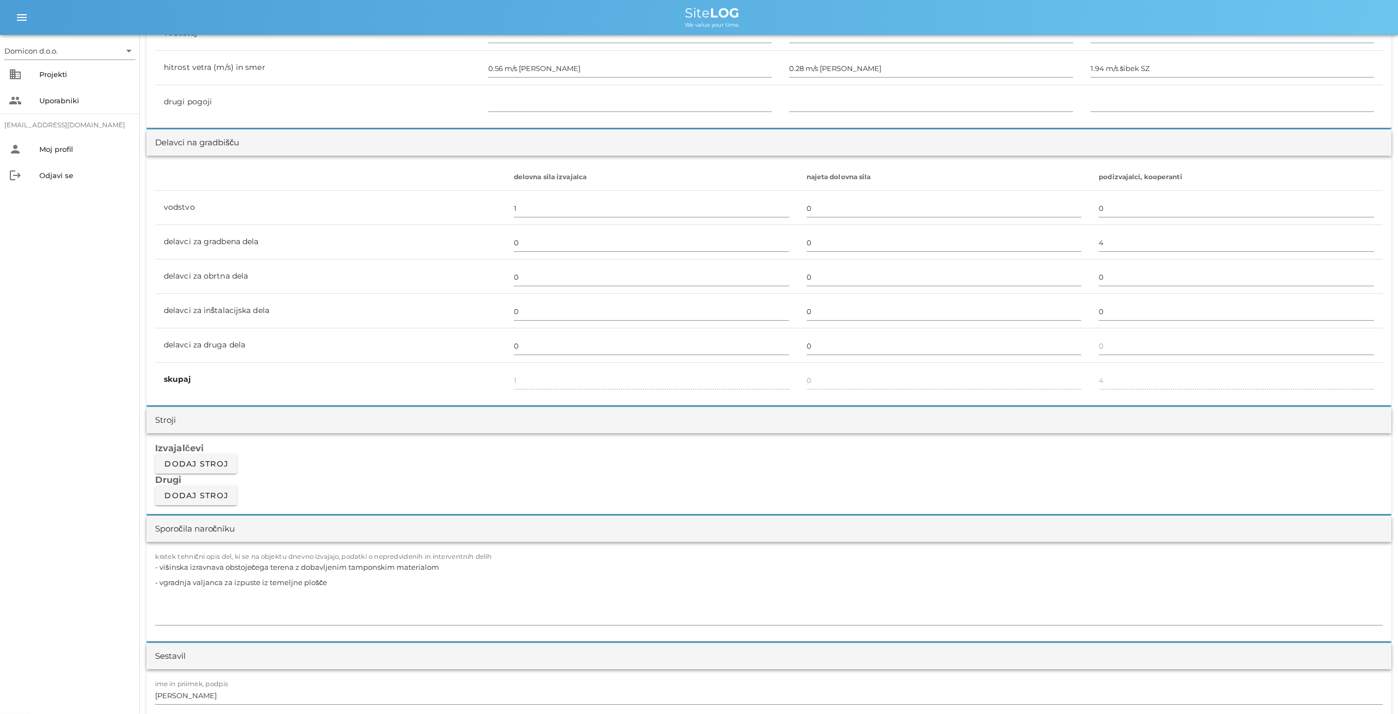
scroll to position [568, 0]
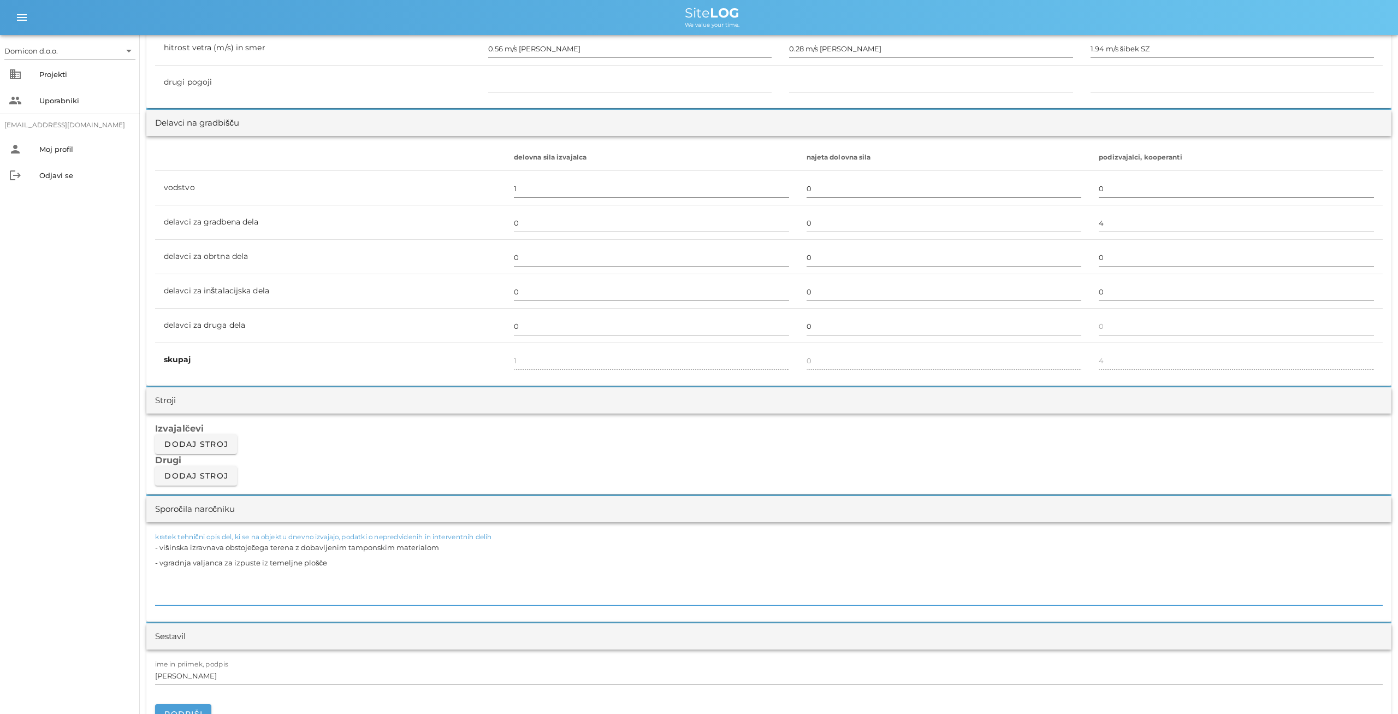
drag, startPoint x: 338, startPoint y: 565, endPoint x: 150, endPoint y: 549, distance: 188.5
click at [155, 549] on textarea "- višinska izravnava obstoječega terena z dobavljenim tamponskim materialom - v…" at bounding box center [768, 572] width 1227 height 66
click at [260, 549] on textarea "- izdelava podložnega betona pod AB temeljno ploščo" at bounding box center [768, 572] width 1227 height 66
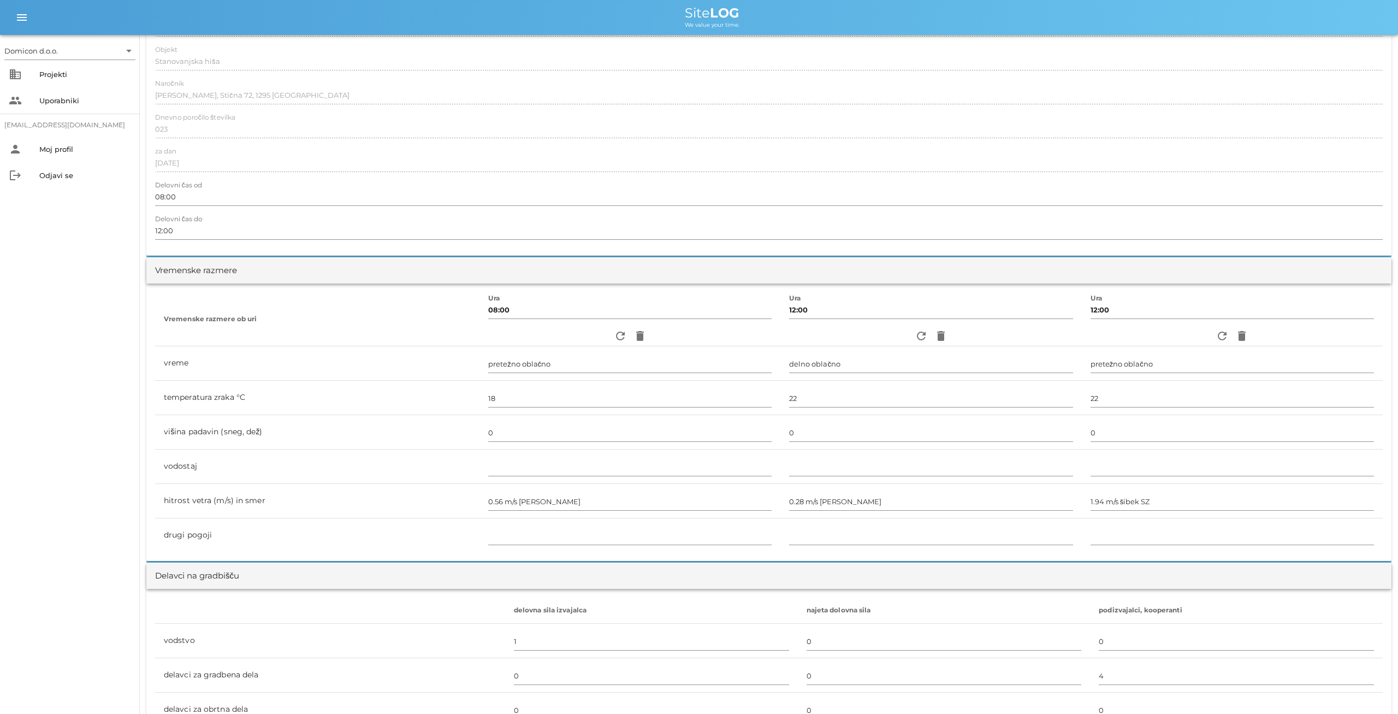
scroll to position [0, 0]
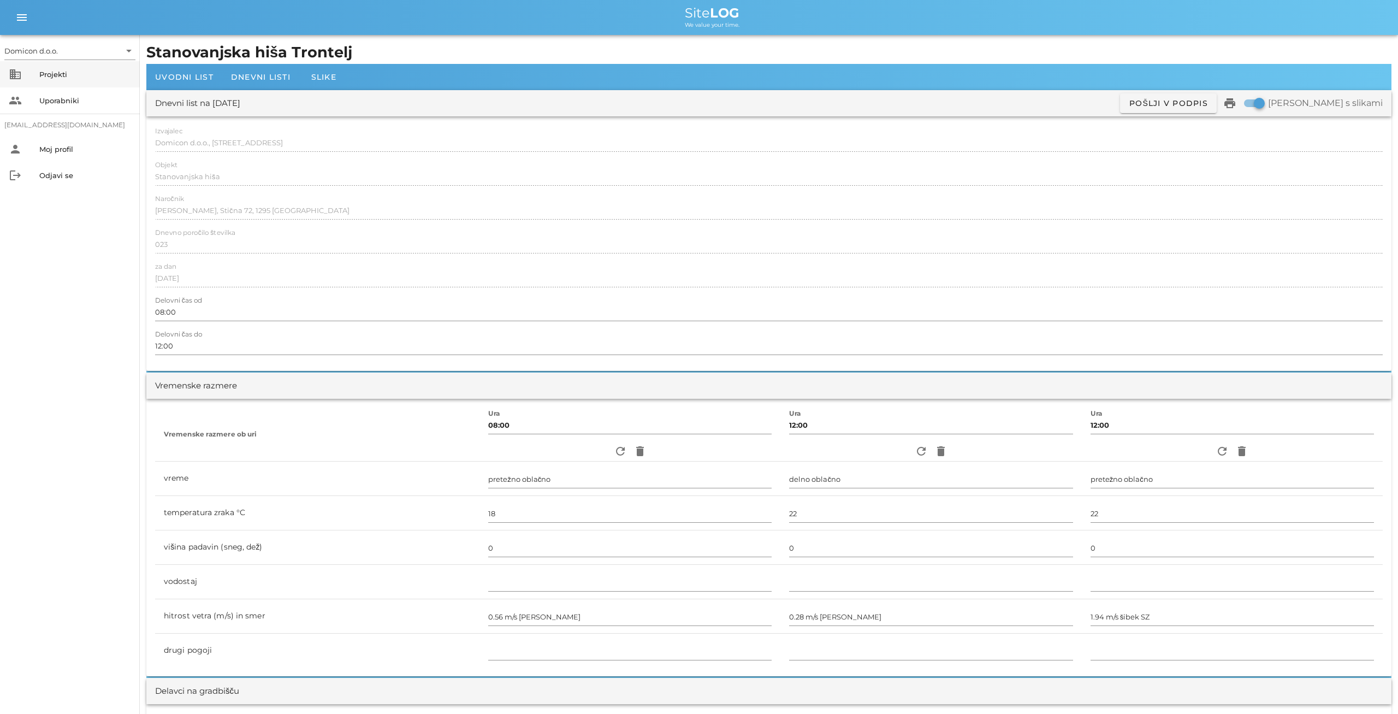
type textarea "- izdelava podložnega betona za pod AB temeljno ploščo"
click at [62, 77] on div "Projekti" at bounding box center [85, 74] width 92 height 9
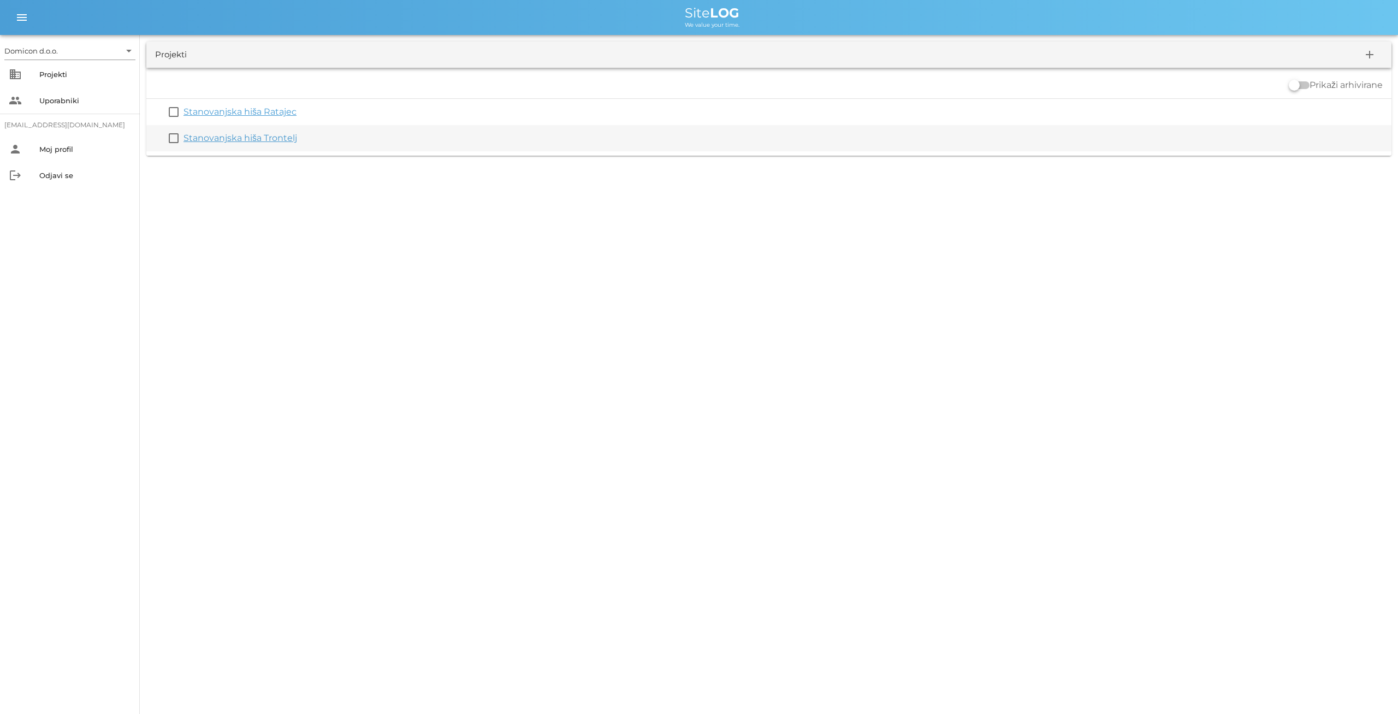
click at [235, 142] on link "Stanovanjska hiša Trontelj" at bounding box center [240, 138] width 114 height 10
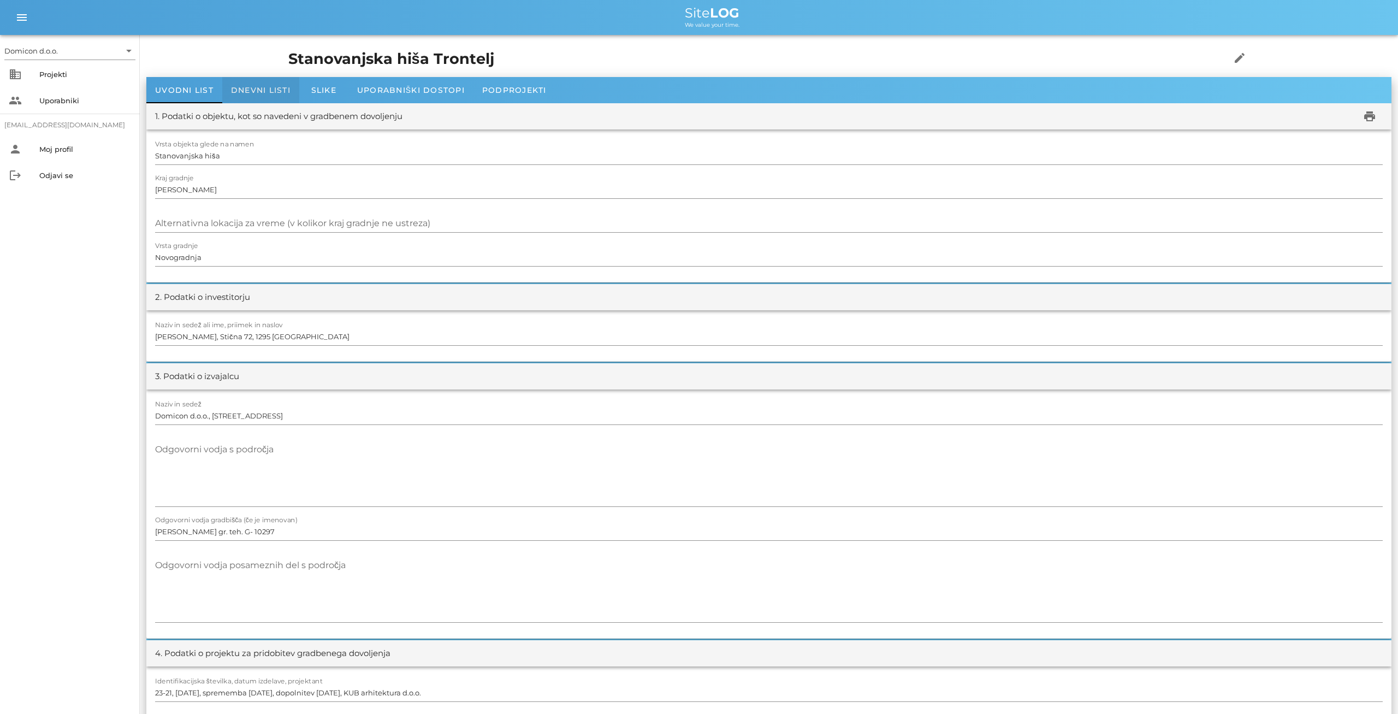
click at [251, 83] on div "Dnevni listi" at bounding box center [260, 90] width 77 height 26
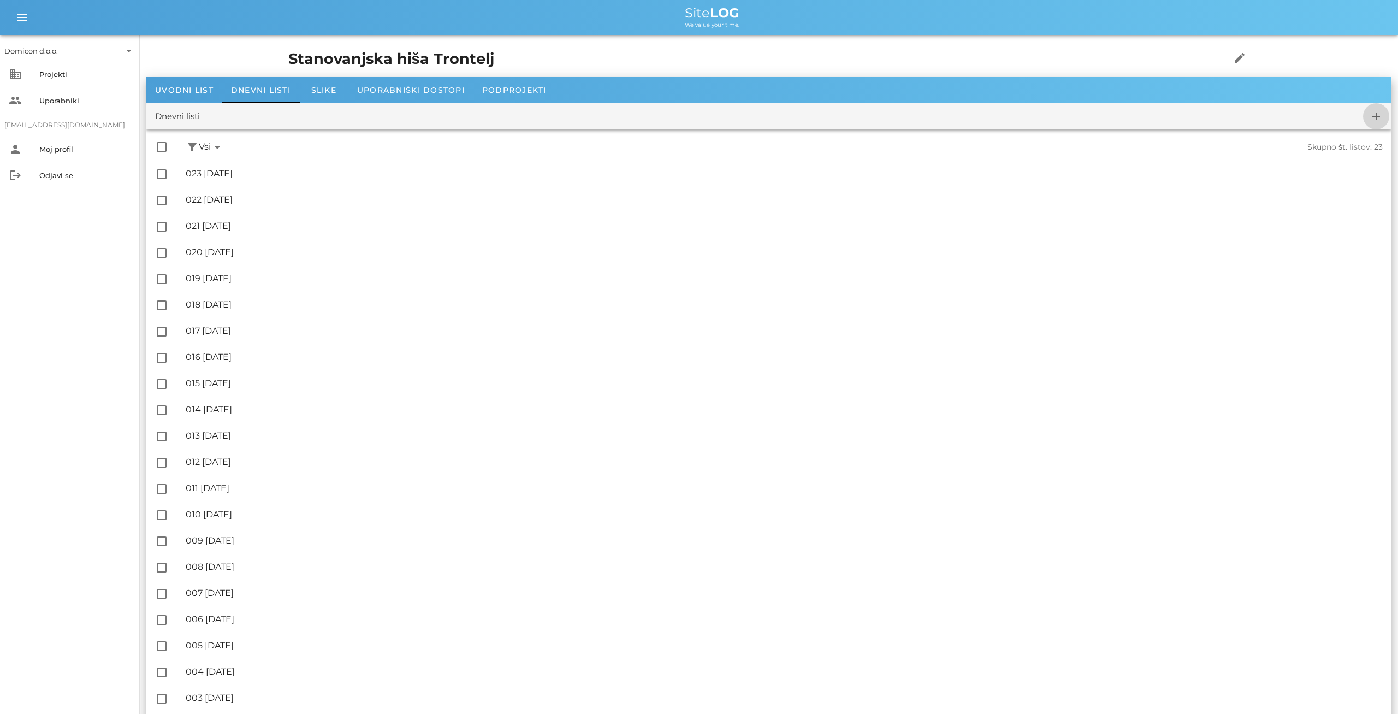
click at [1375, 113] on icon "add" at bounding box center [1375, 116] width 13 height 13
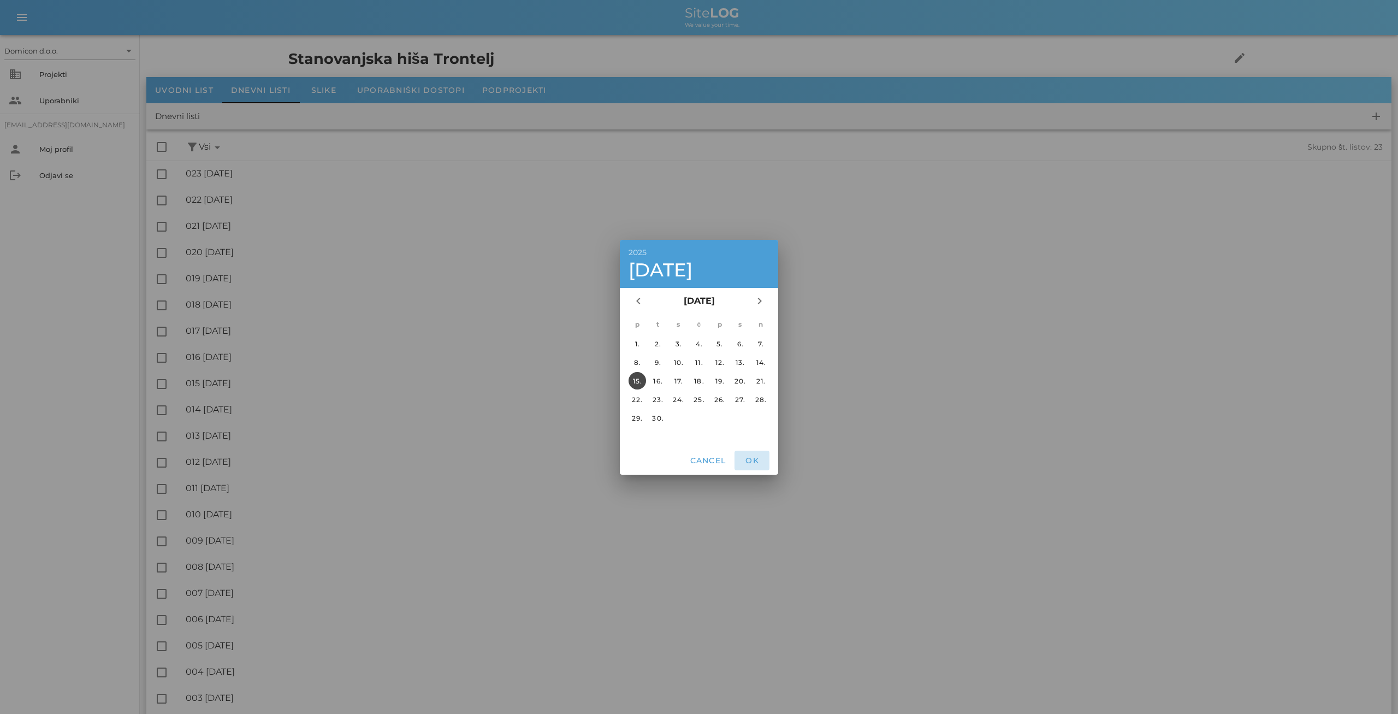
click at [756, 460] on span "OK" at bounding box center [752, 460] width 26 height 10
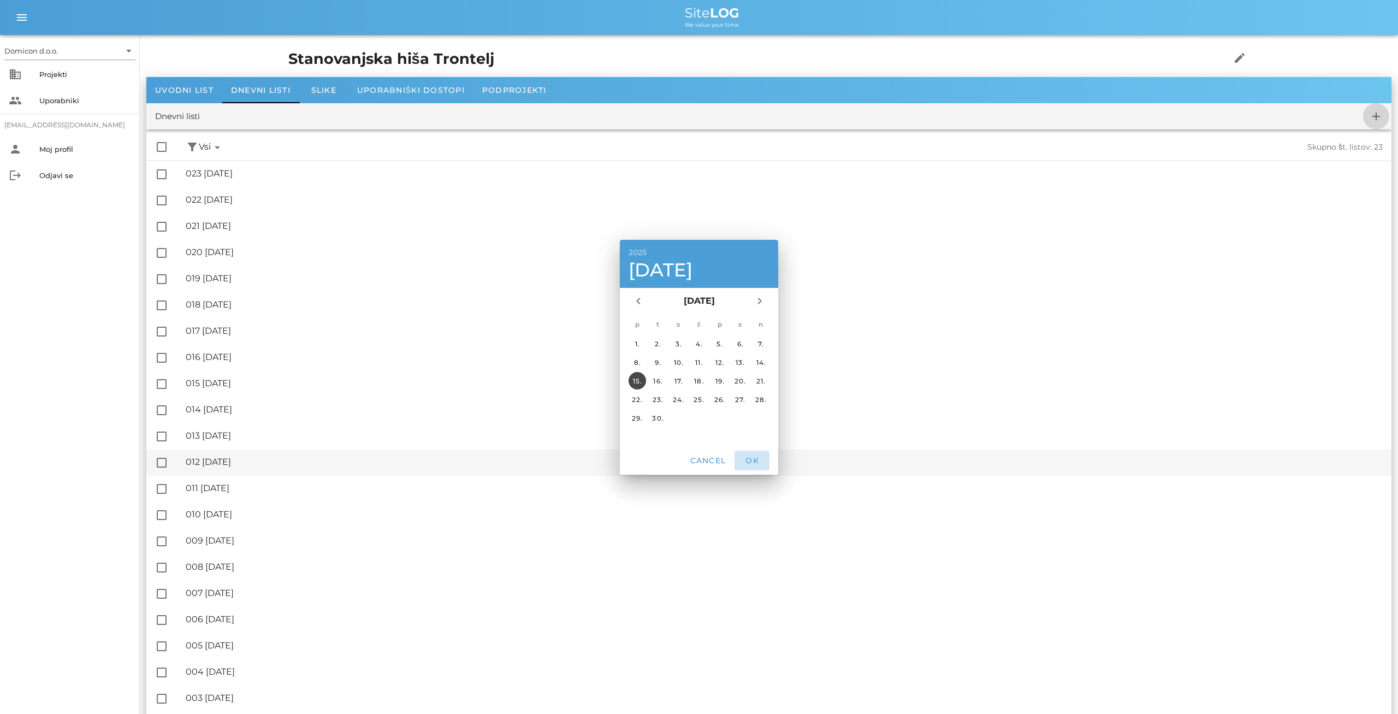
checkbox input "false"
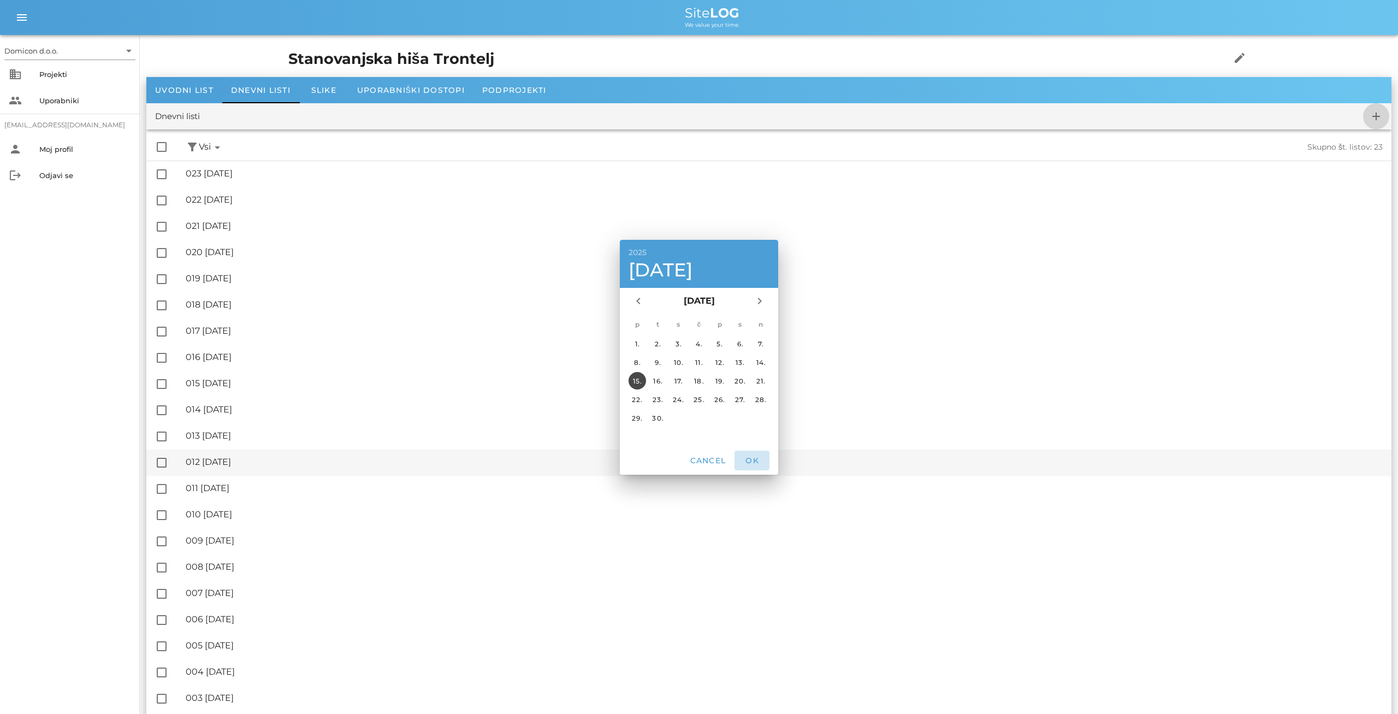
checkbox input "false"
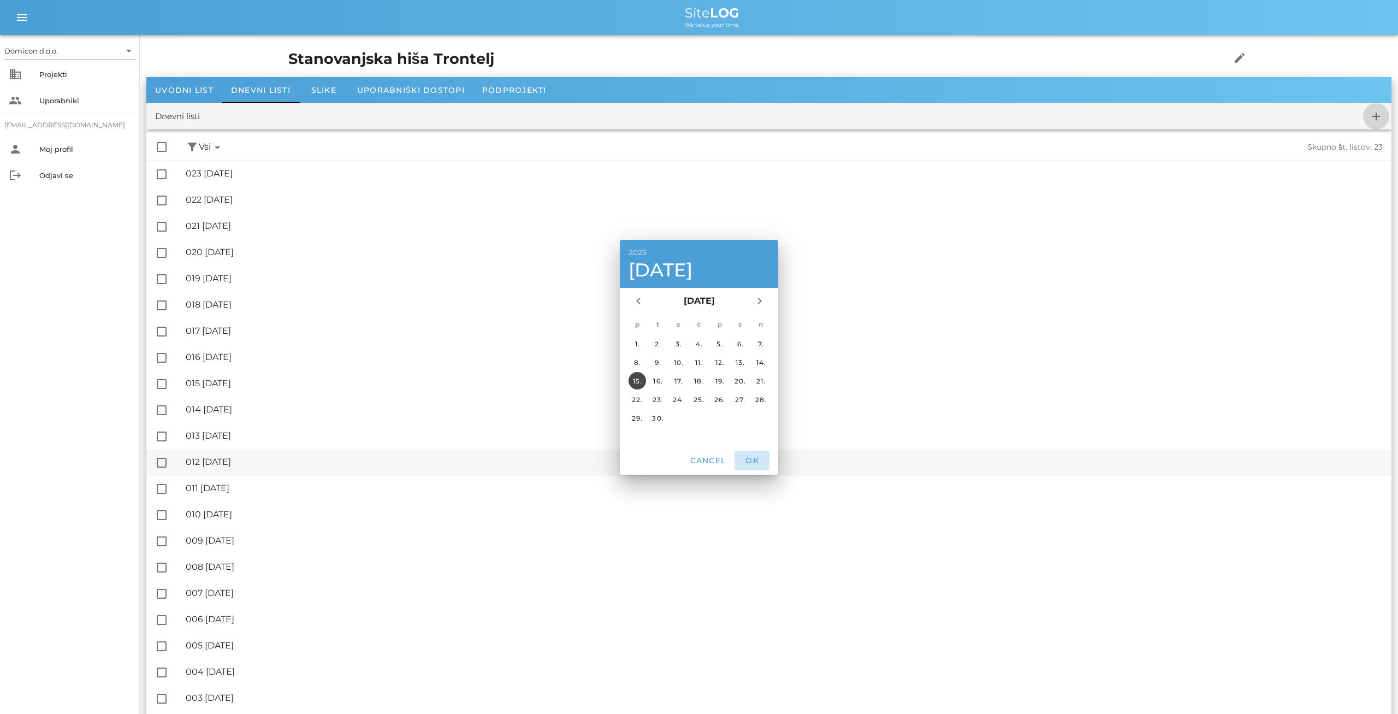
checkbox input "false"
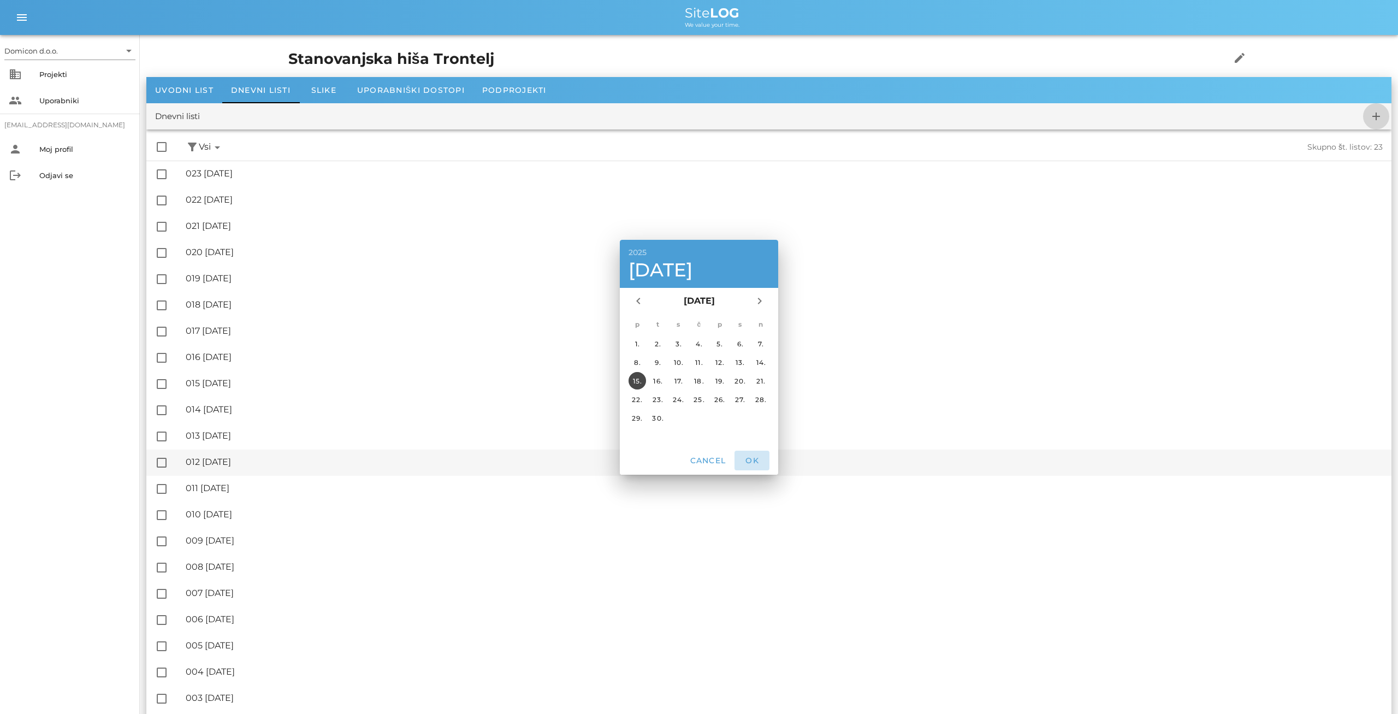
checkbox input "false"
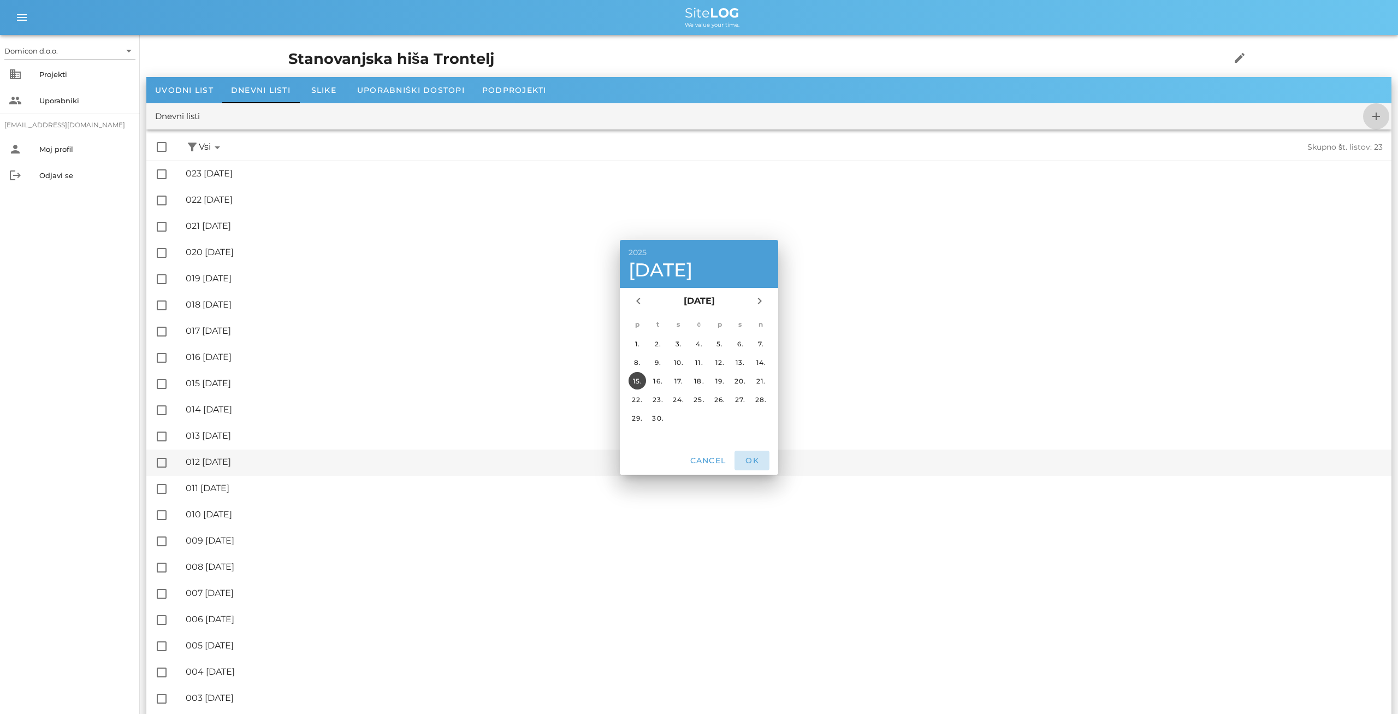
checkbox input "false"
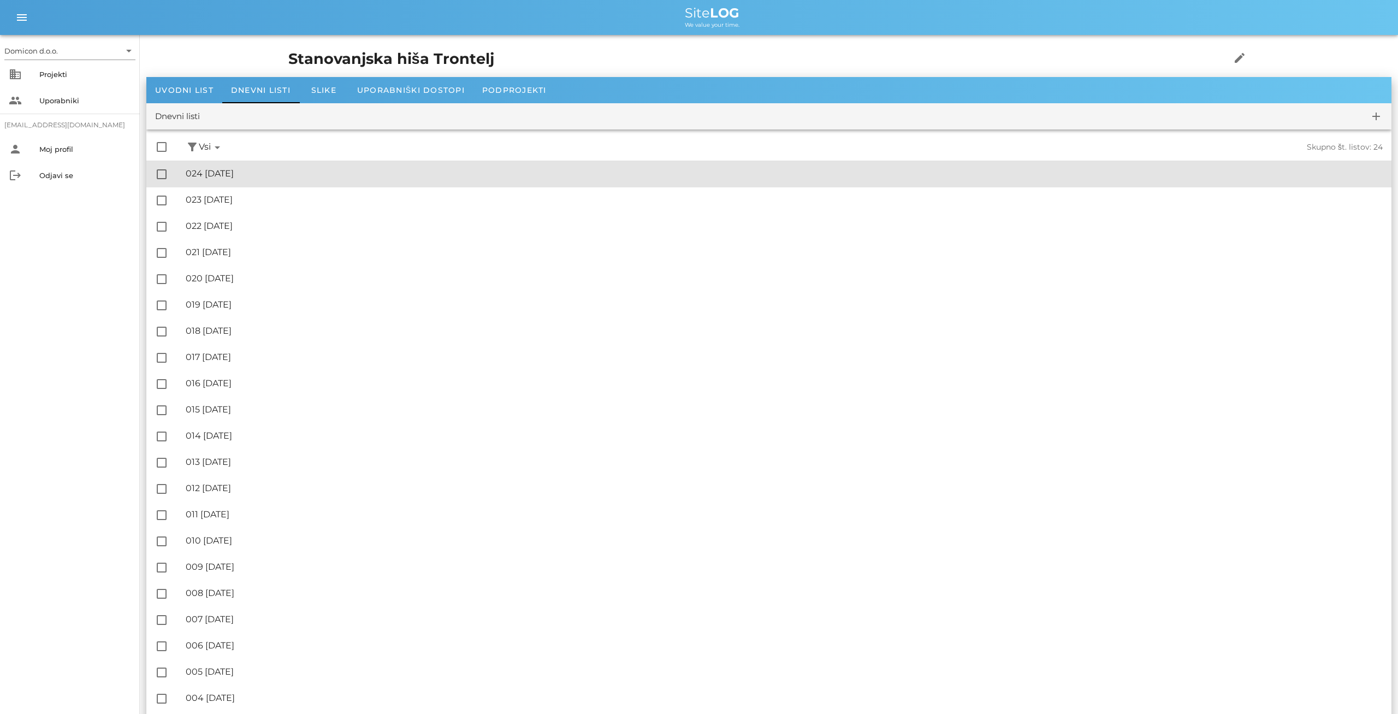
click at [292, 172] on div "🔏 024 [DATE]" at bounding box center [784, 173] width 1197 height 10
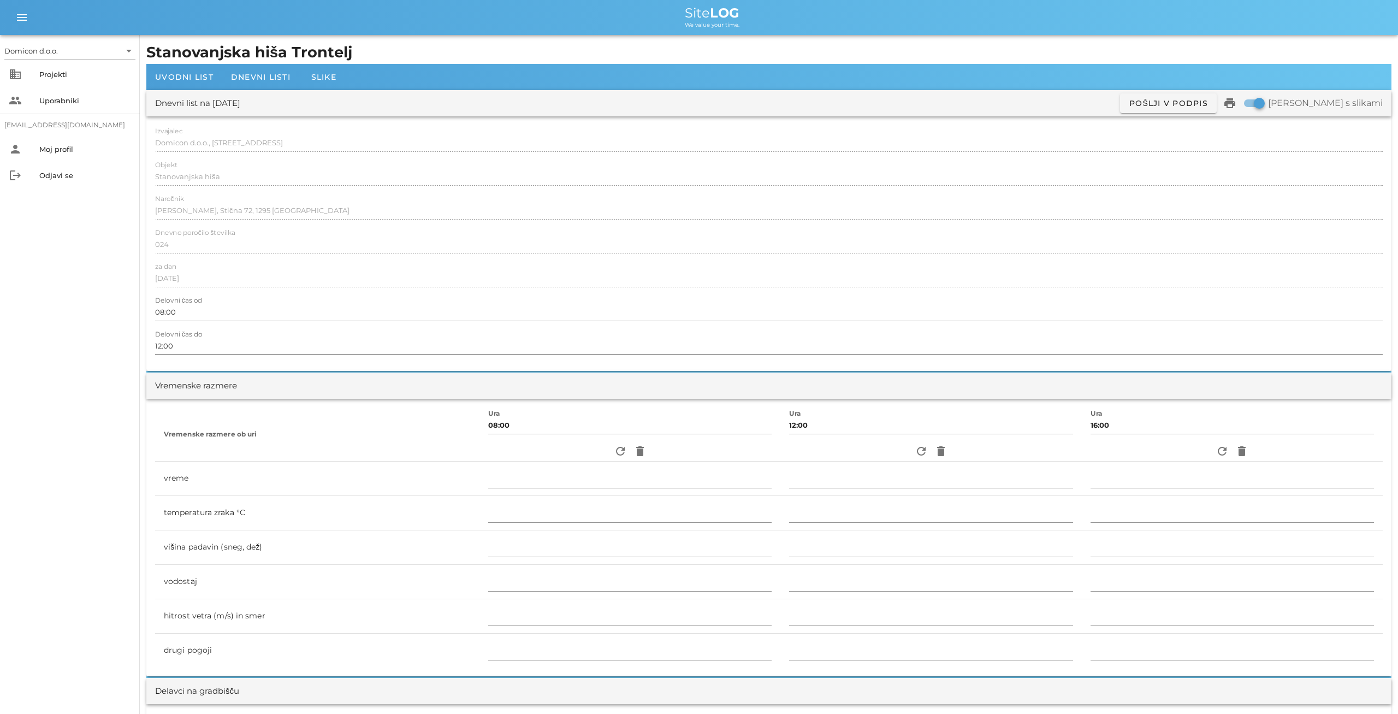
click at [161, 344] on input "12:00" at bounding box center [768, 345] width 1227 height 17
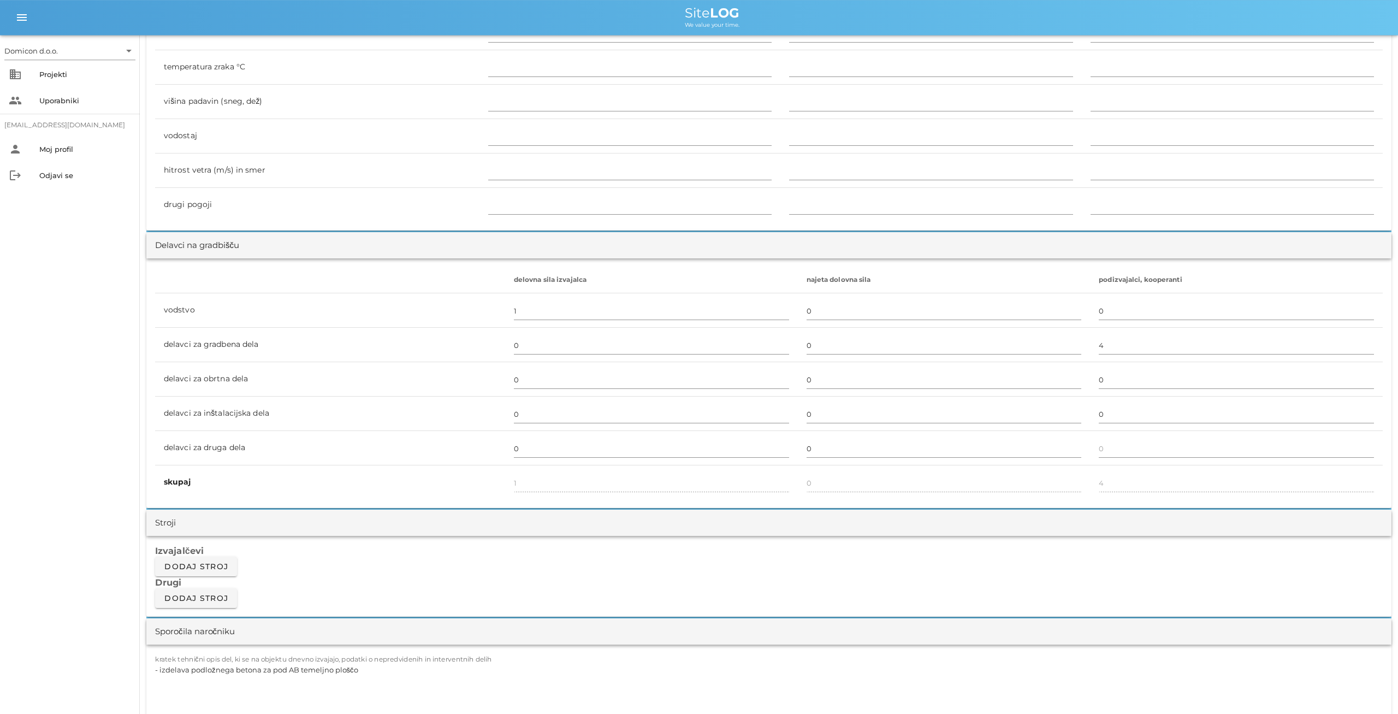
scroll to position [454, 0]
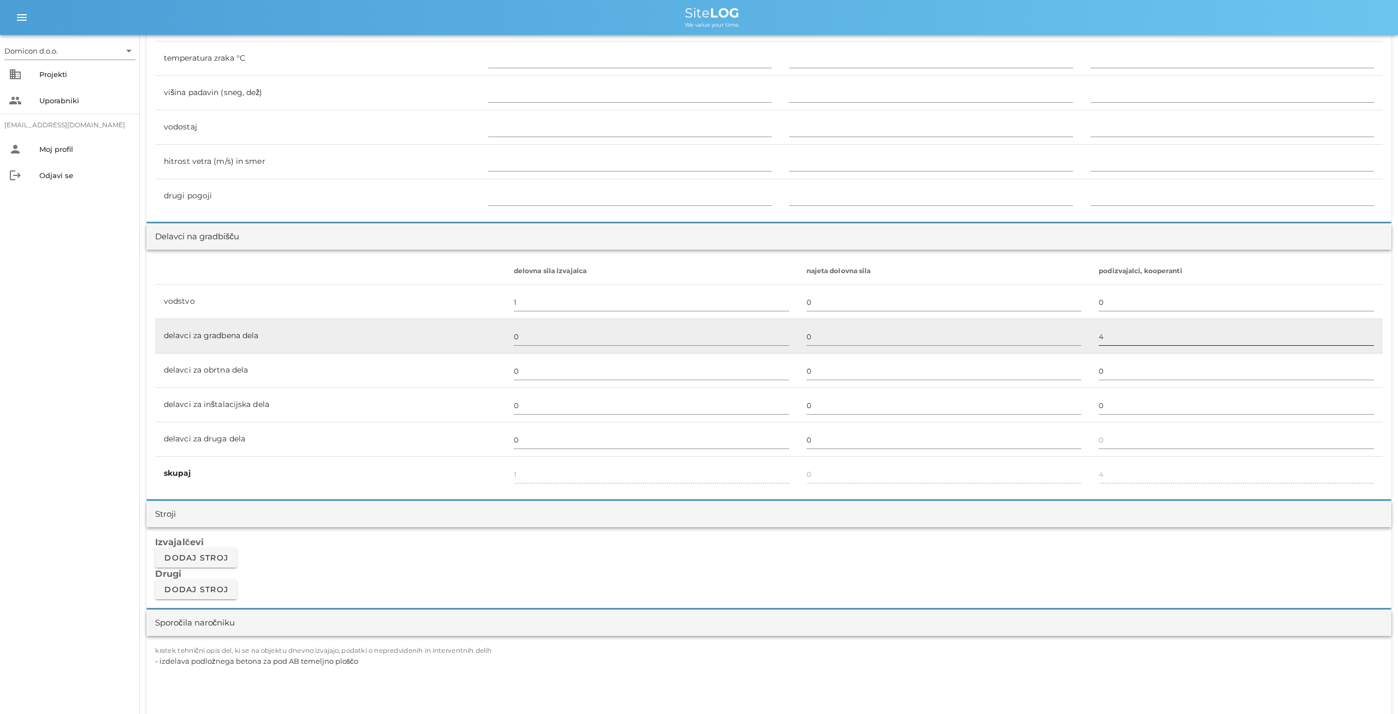
type input "16:00"
click at [1098, 336] on input "4" at bounding box center [1235, 336] width 275 height 17
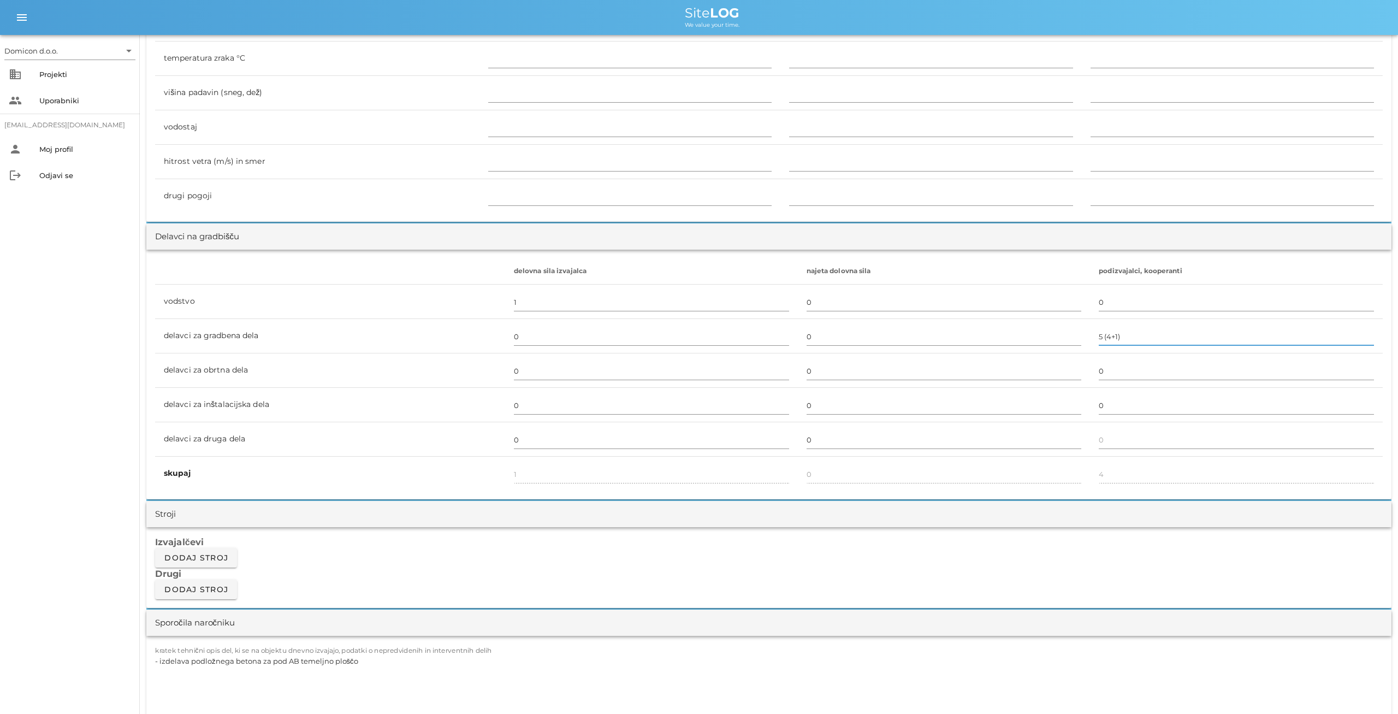
type input "5 (4+1)"
type input "5"
click at [368, 661] on textarea "- izdelava podložnega betona za pod AB temeljno ploščo" at bounding box center [768, 686] width 1227 height 66
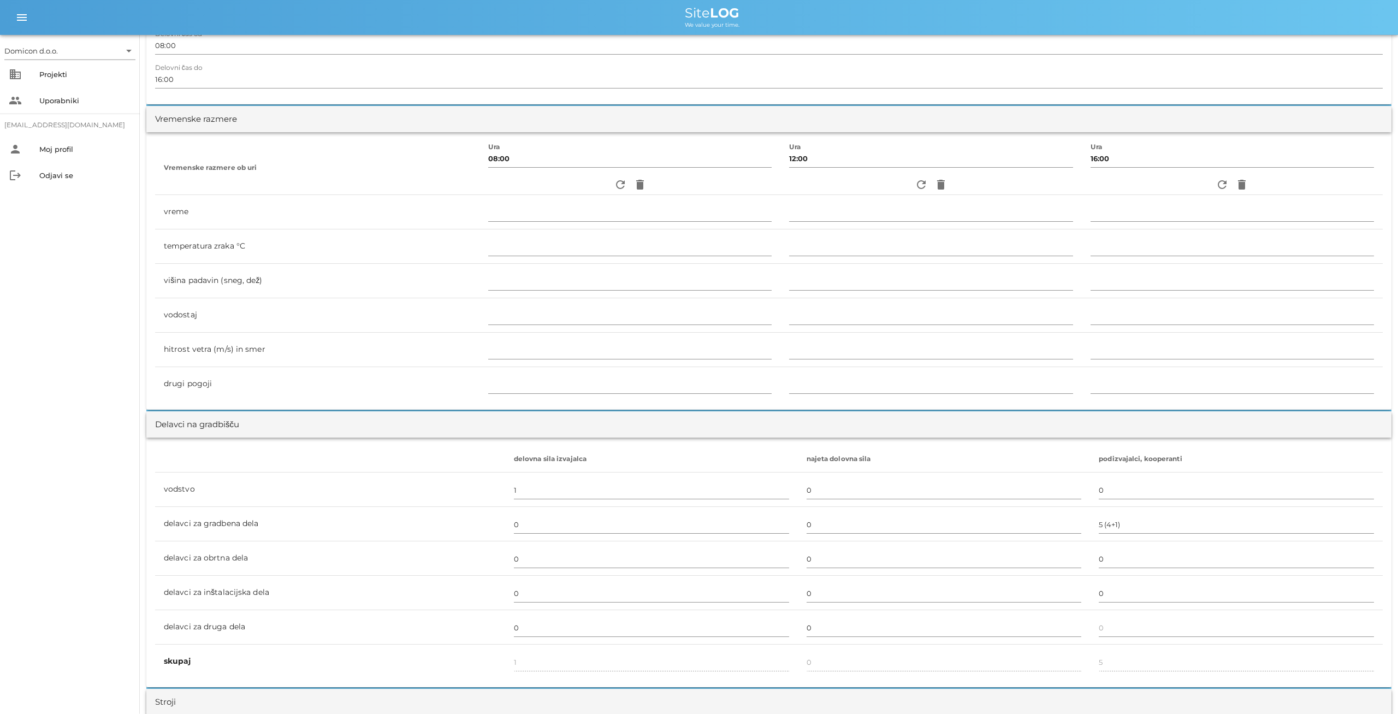
scroll to position [0, 0]
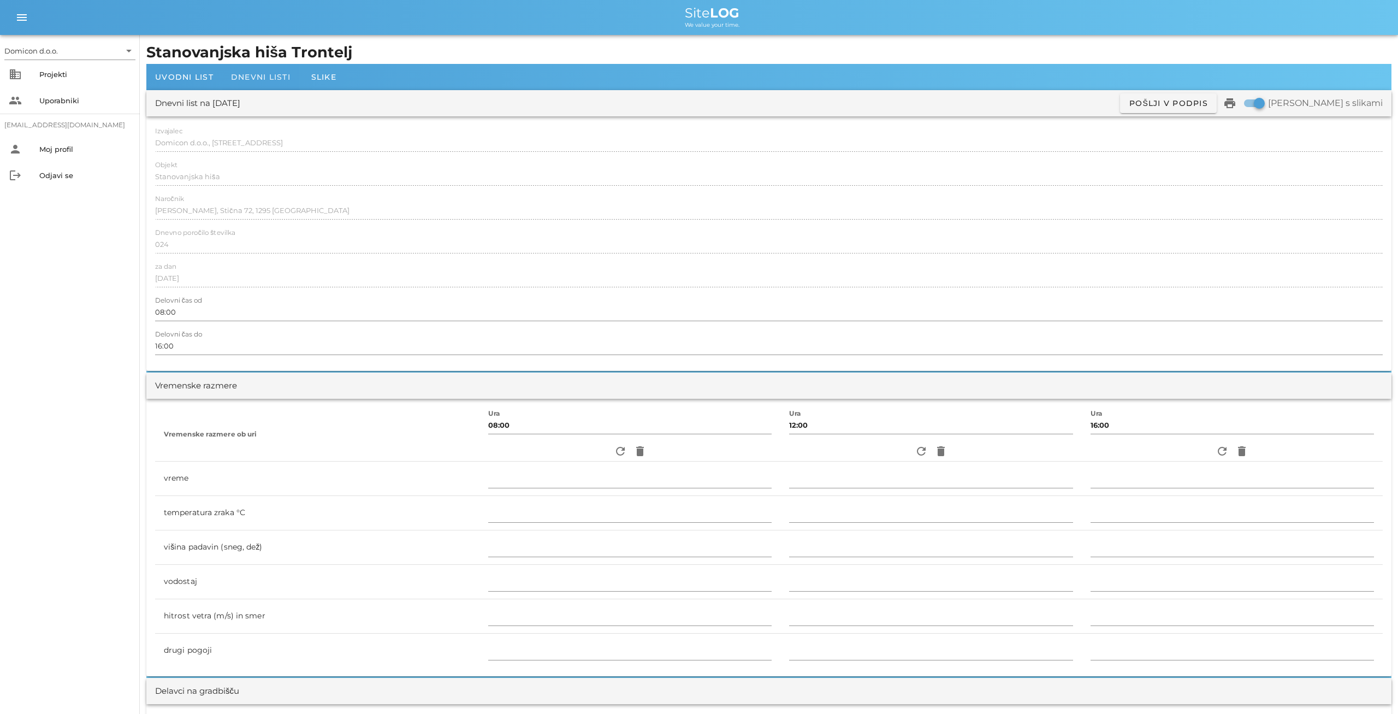
type textarea "- izdelava horizontalne hidroizolacije pod AB temeljno plošč objekta - opaževan…"
click at [240, 84] on div "Dnevni listi" at bounding box center [260, 77] width 77 height 26
